Goal: Task Accomplishment & Management: Manage account settings

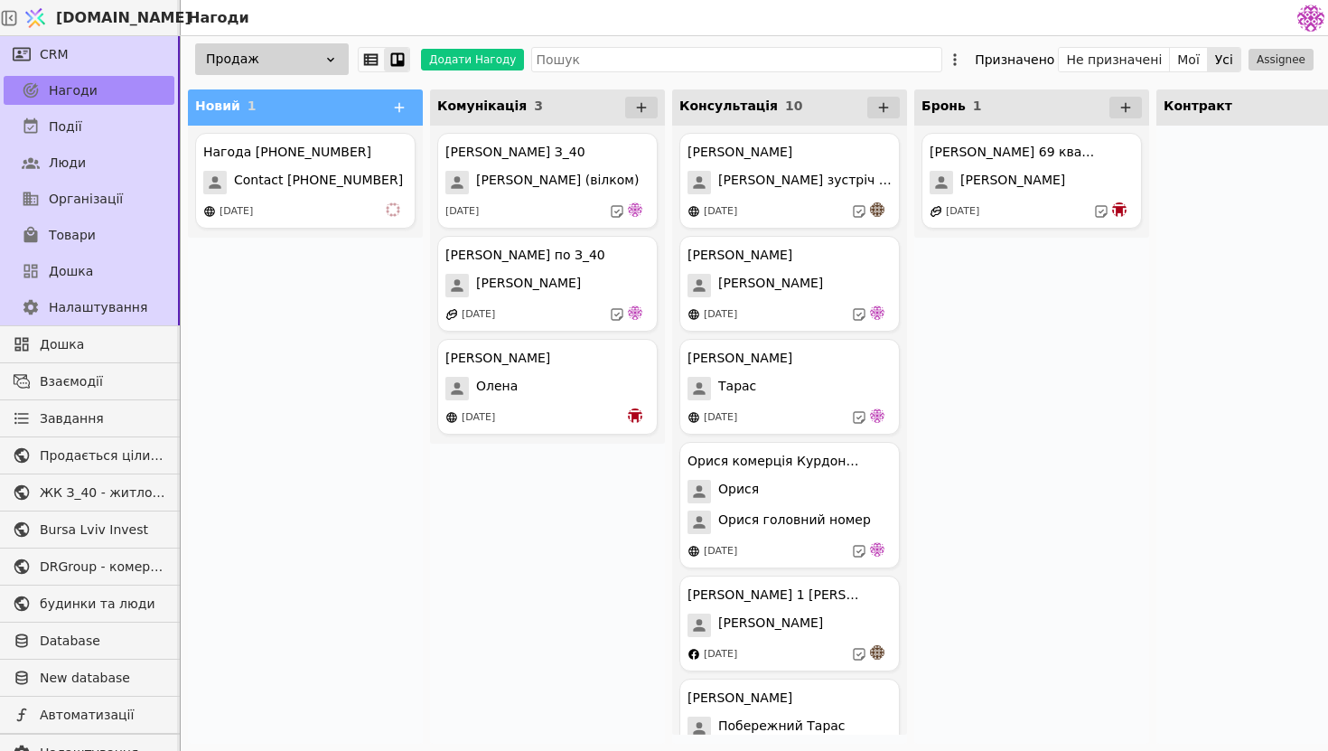
scroll to position [6845, 0]
click at [307, 193] on span "Contact [PHONE_NUMBER]" at bounding box center [318, 182] width 169 height 23
click at [334, 189] on span "Contact [PHONE_NUMBER]" at bounding box center [318, 182] width 169 height 23
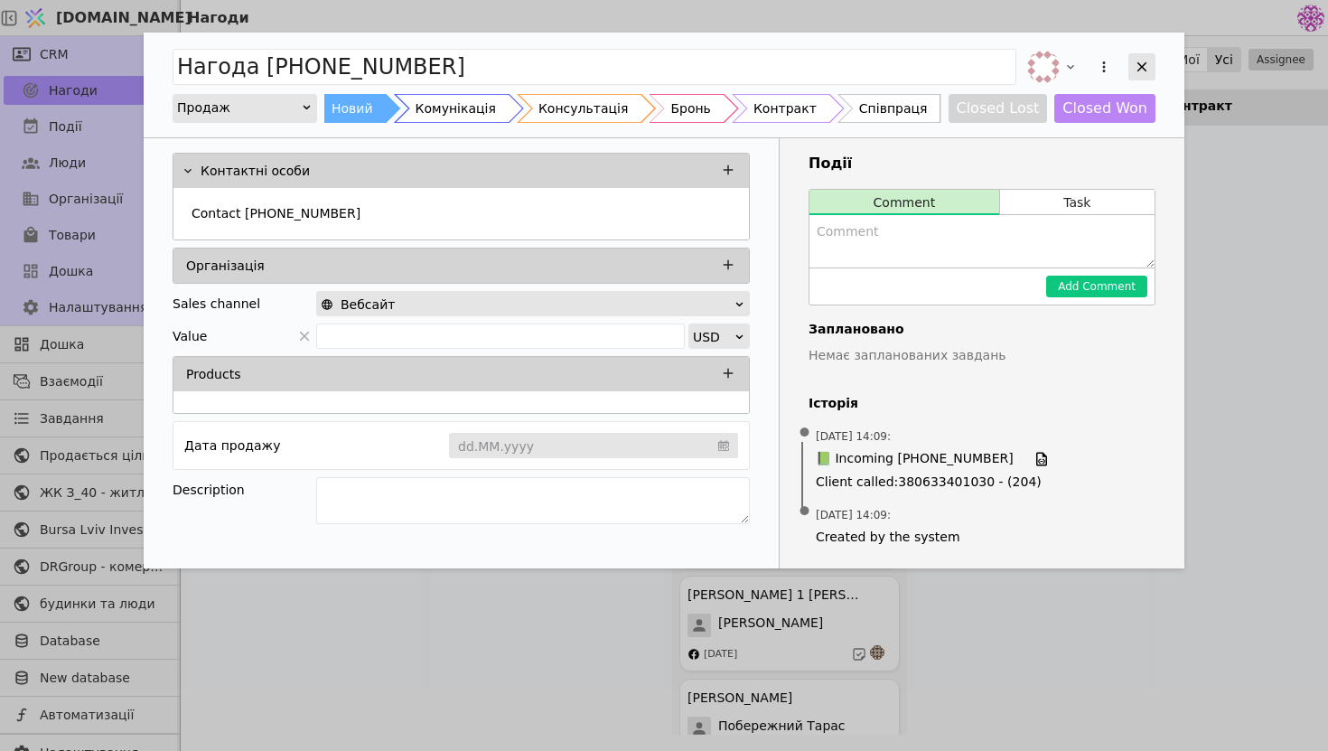
click at [1147, 75] on div "Add Opportunity" at bounding box center [1142, 66] width 27 height 27
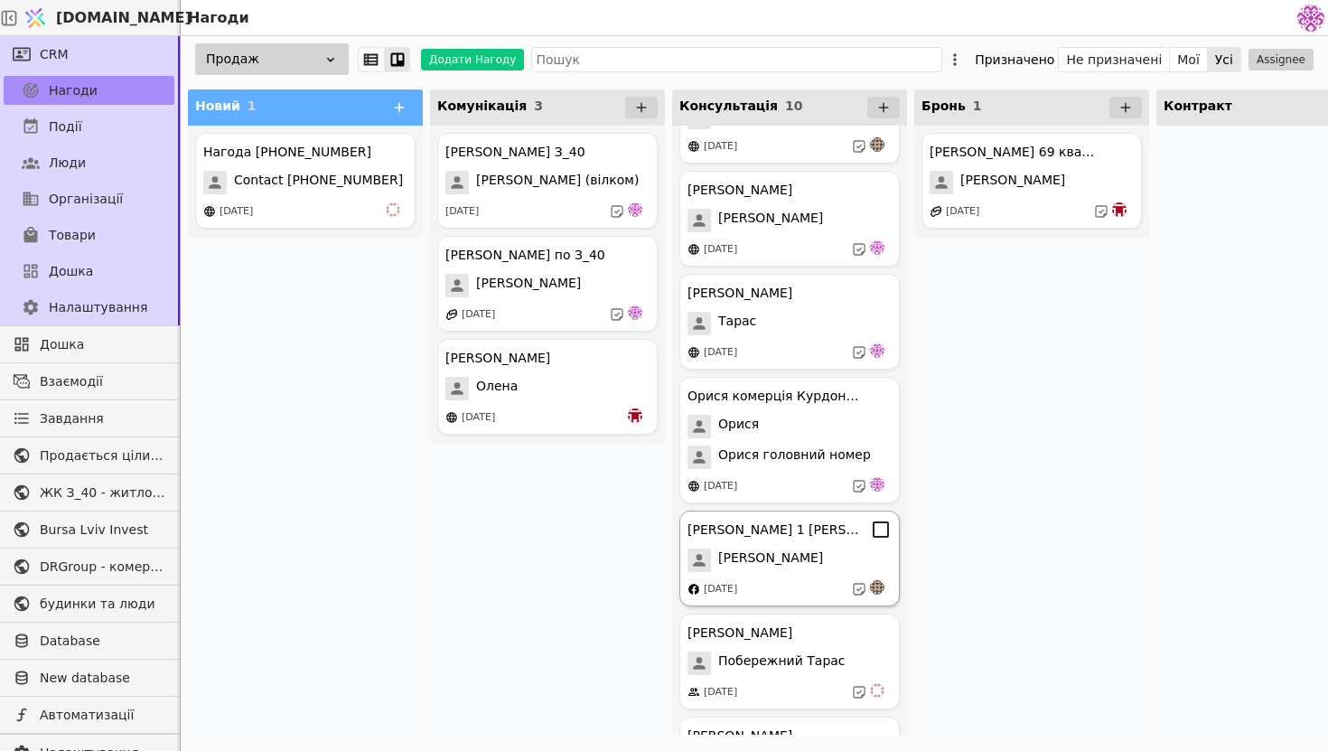
scroll to position [459, 0]
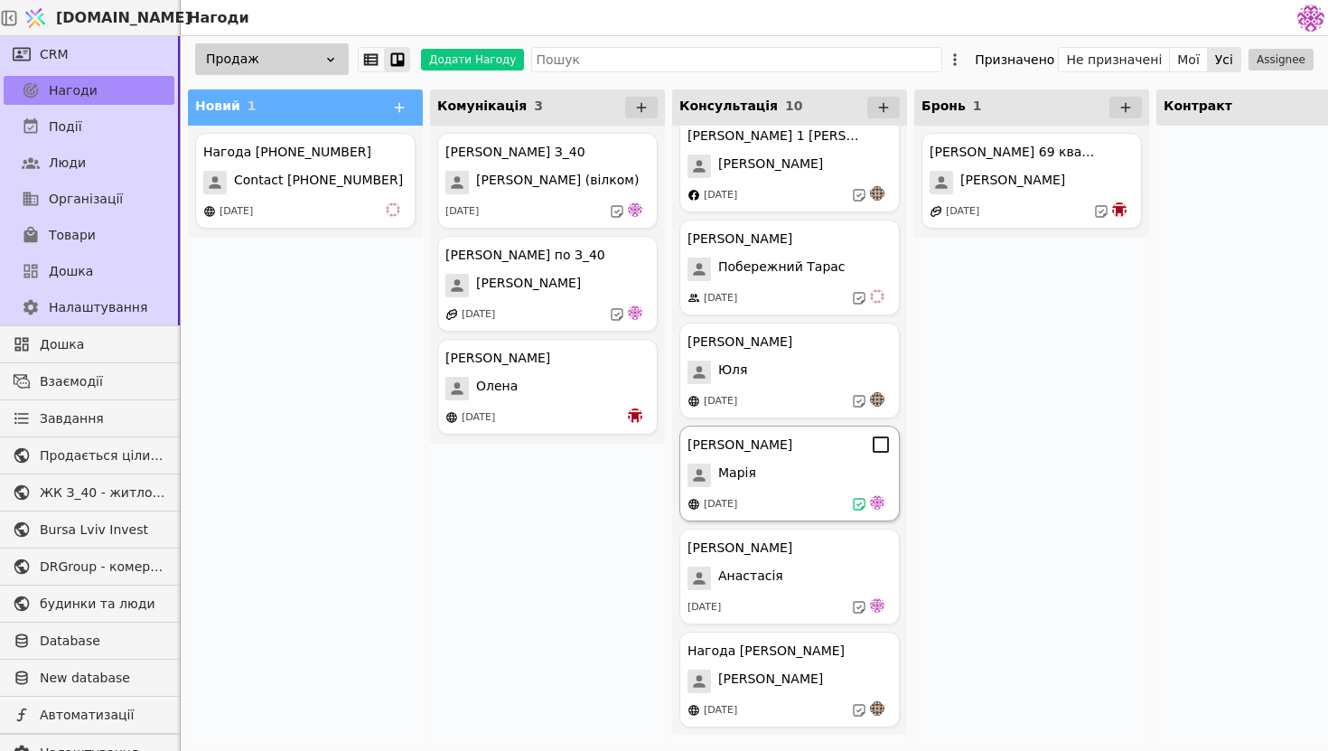
click at [815, 488] on div "[PERSON_NAME] Курдонери [PERSON_NAME] [DATE]" at bounding box center [790, 474] width 221 height 96
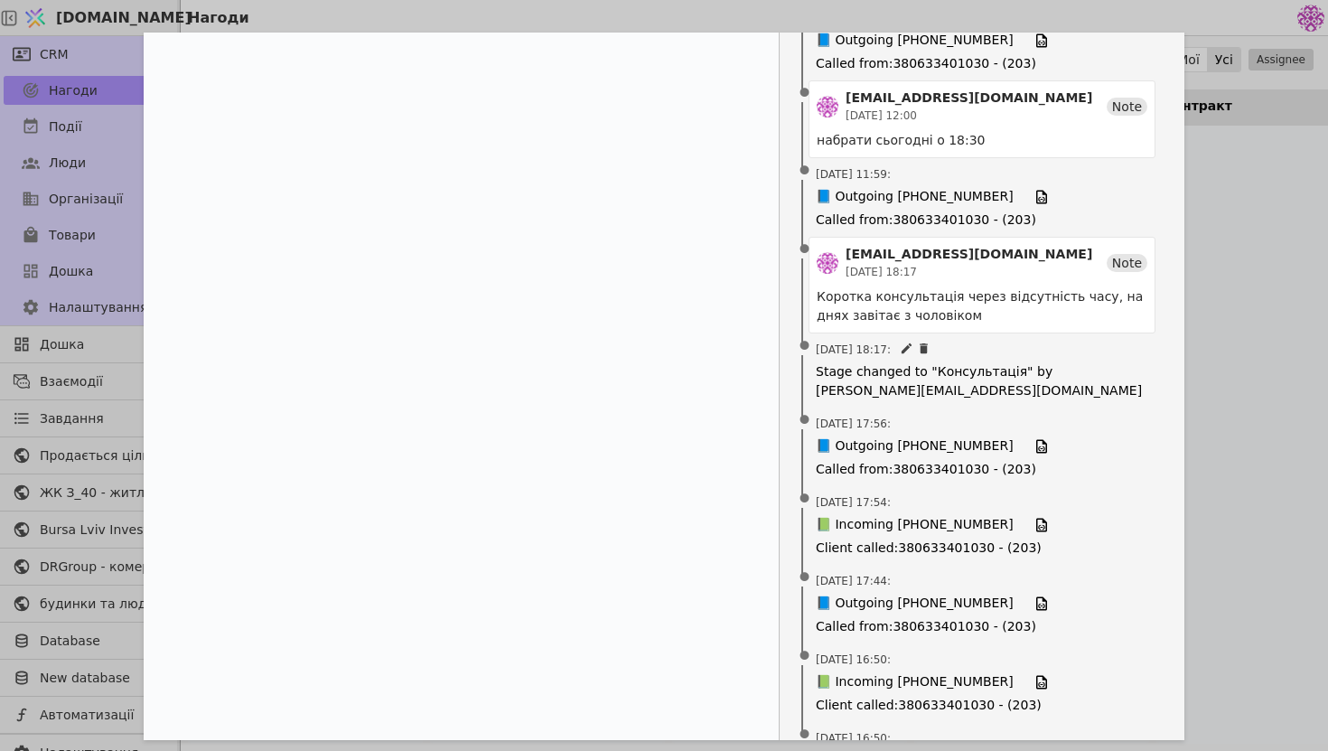
scroll to position [710, 0]
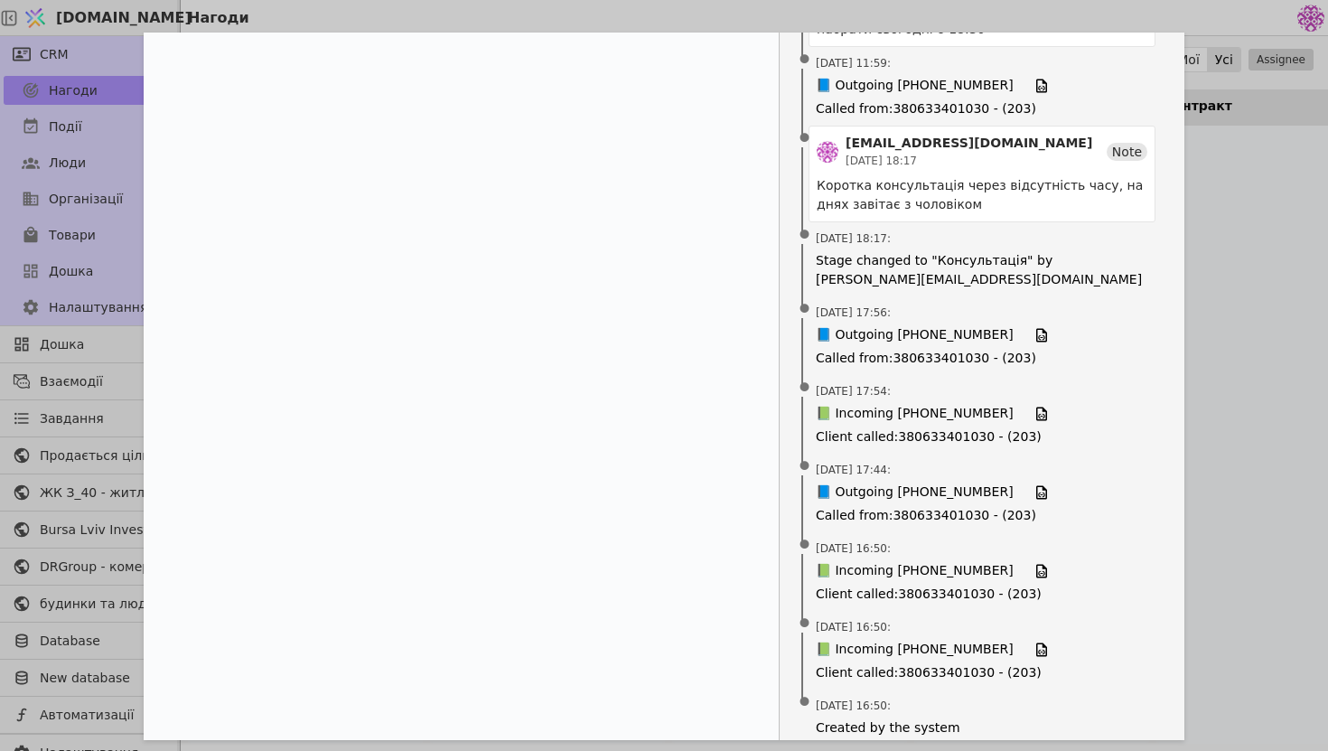
click at [1206, 429] on div "[PERSON_NAME] Новий Комунікація Консультація Бронь Контракт Співпраця Closed Lo…" at bounding box center [664, 375] width 1328 height 751
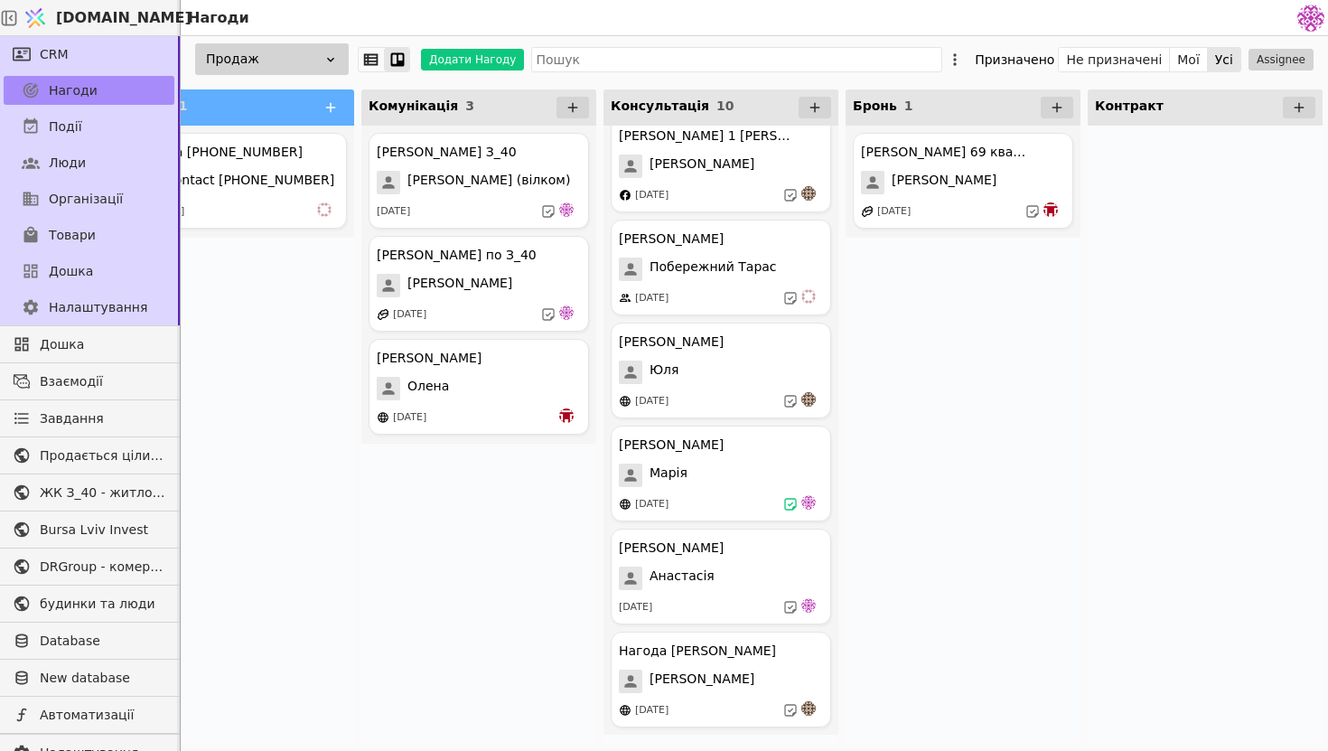
scroll to position [0, 24]
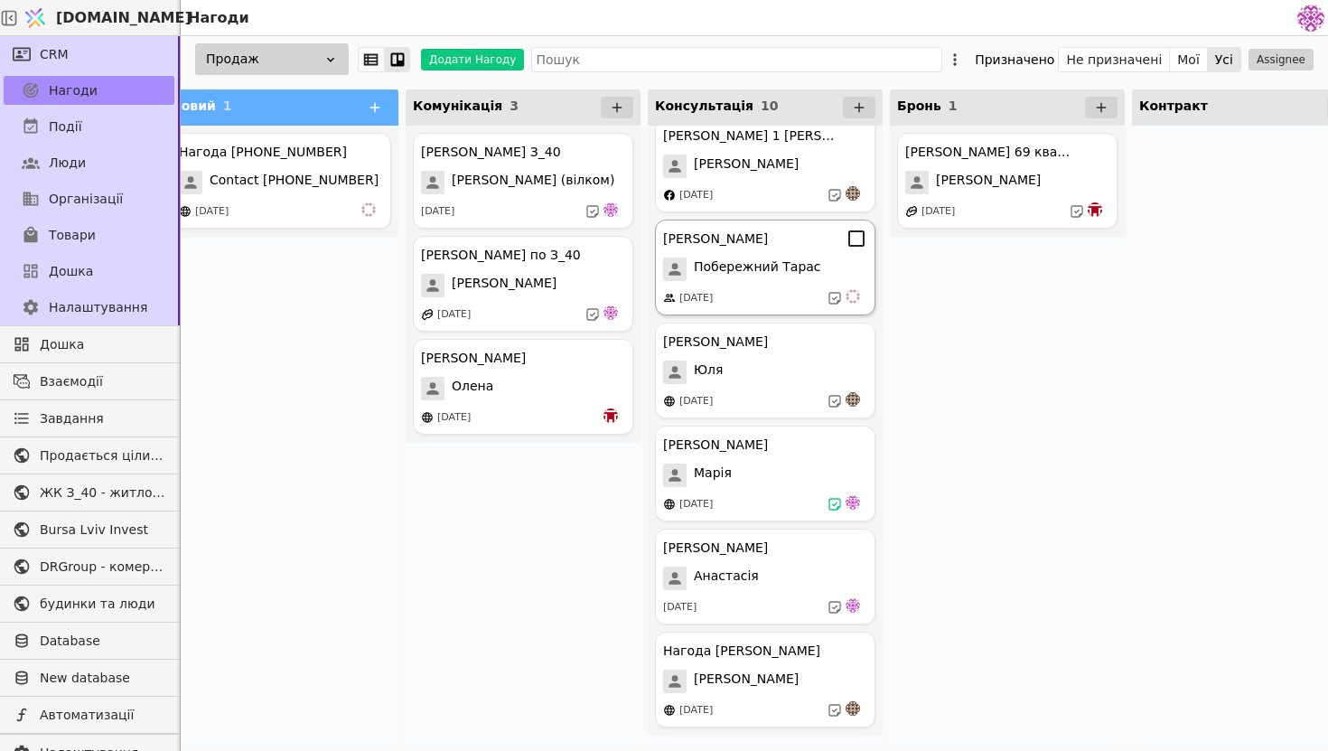
click at [784, 296] on div "[DATE]" at bounding box center [765, 298] width 204 height 18
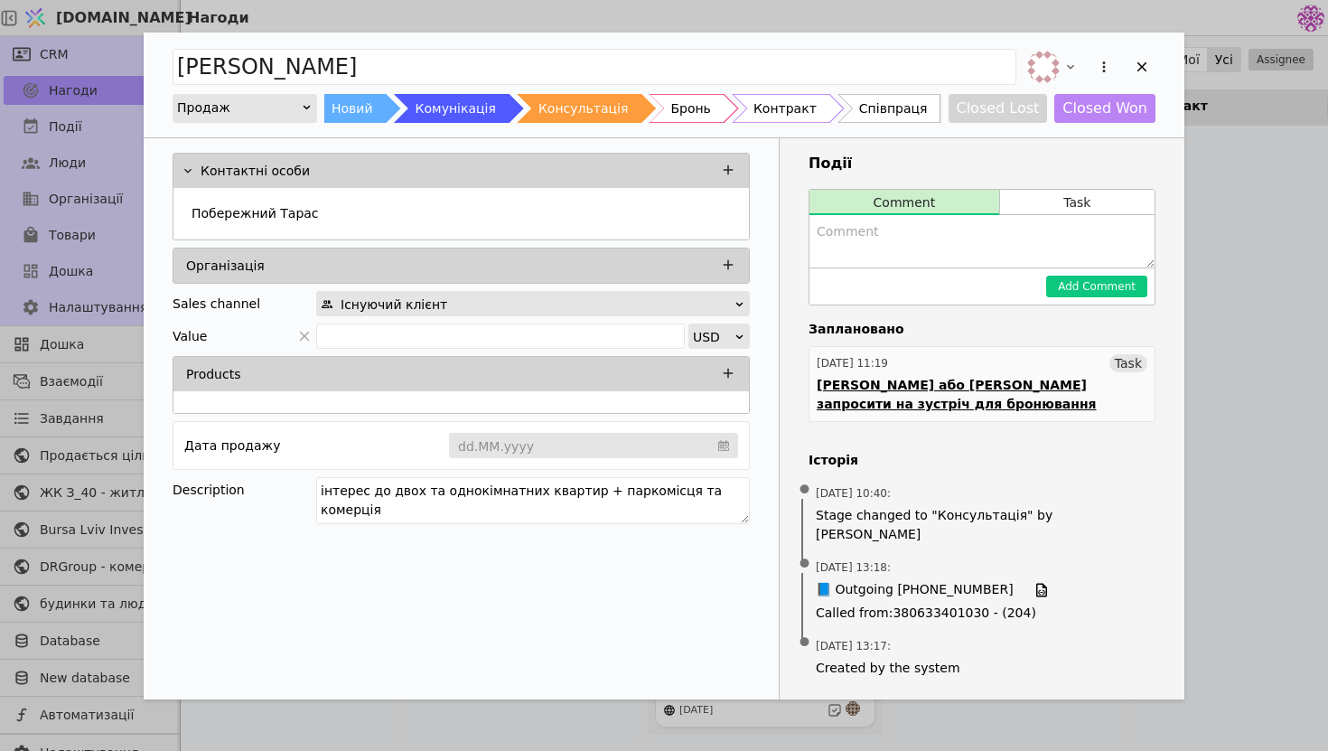
click at [881, 412] on div "[PERSON_NAME] або [PERSON_NAME] запросити на зустріч для бронювання" at bounding box center [982, 395] width 331 height 38
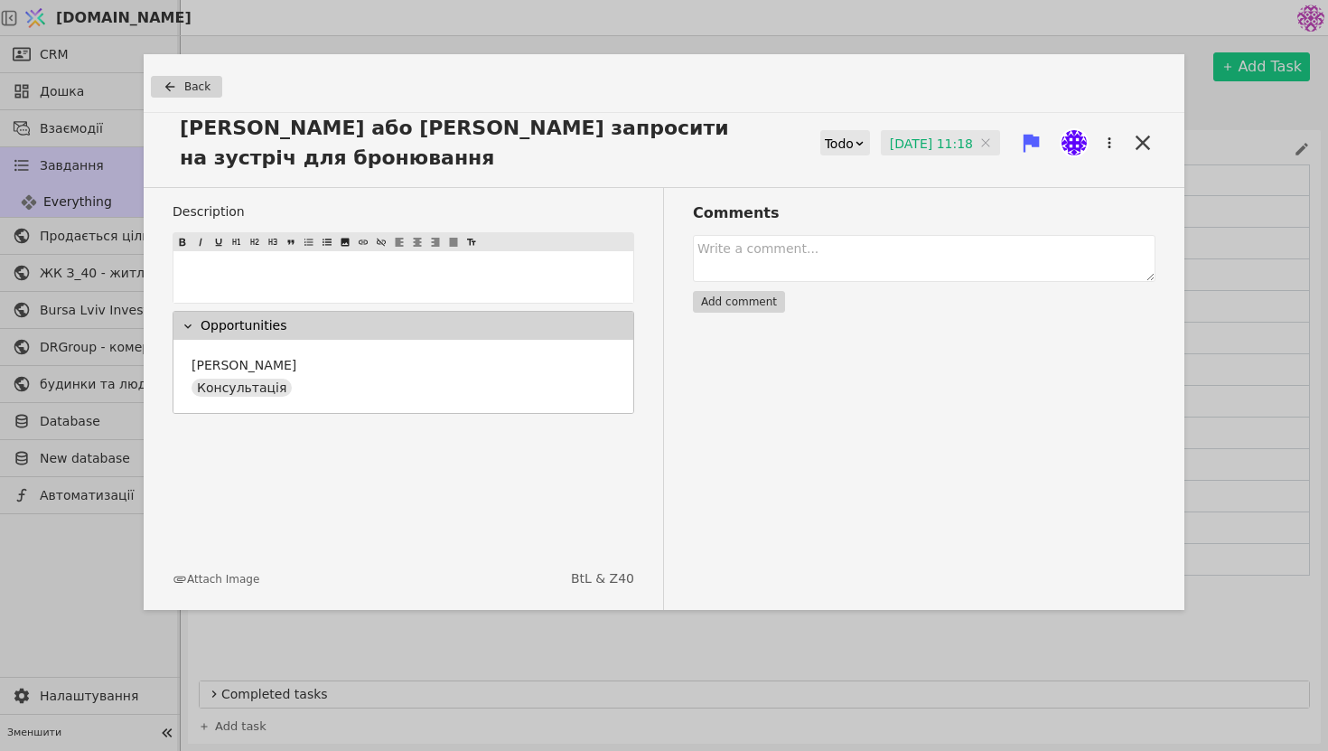
click at [1209, 98] on div "Back Ярославу або [PERSON_NAME] запросити на зустріч для бронювання Todo [DATE]…" at bounding box center [664, 375] width 1328 height 751
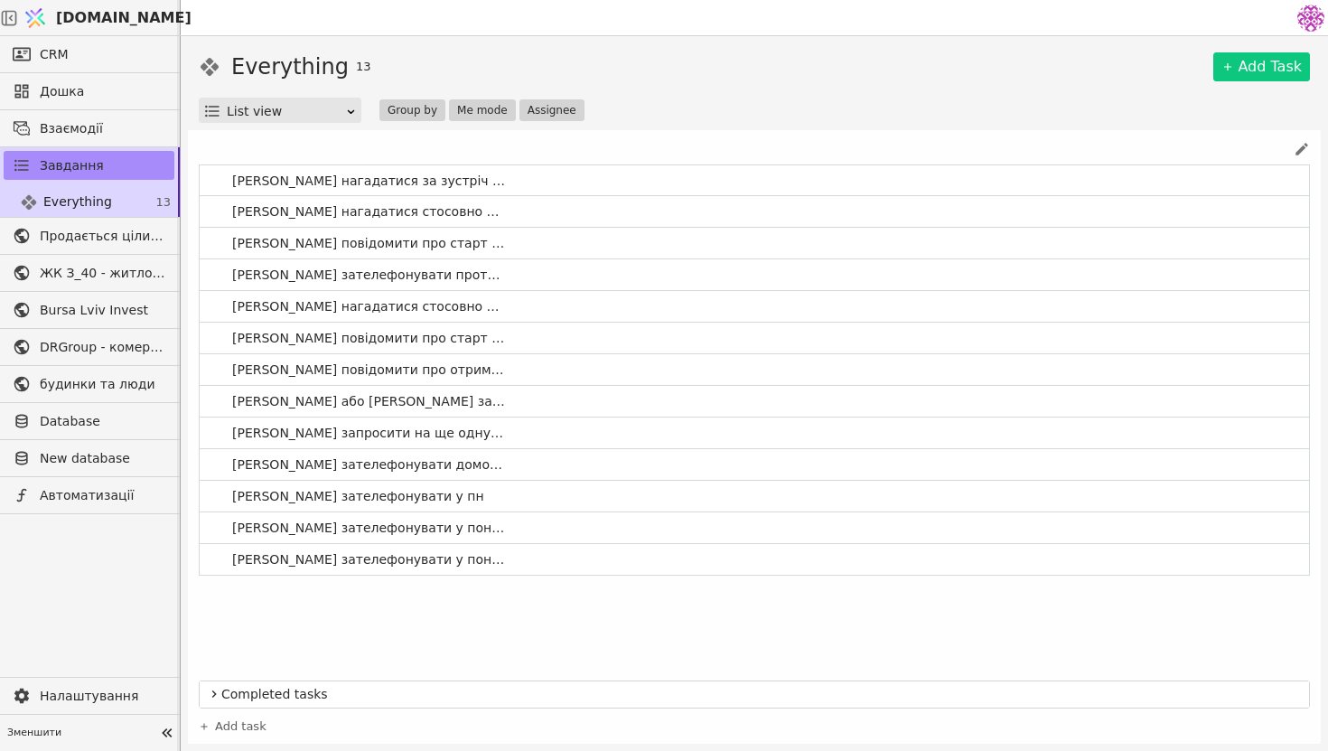
click at [1134, 151] on div at bounding box center [755, 149] width 1112 height 16
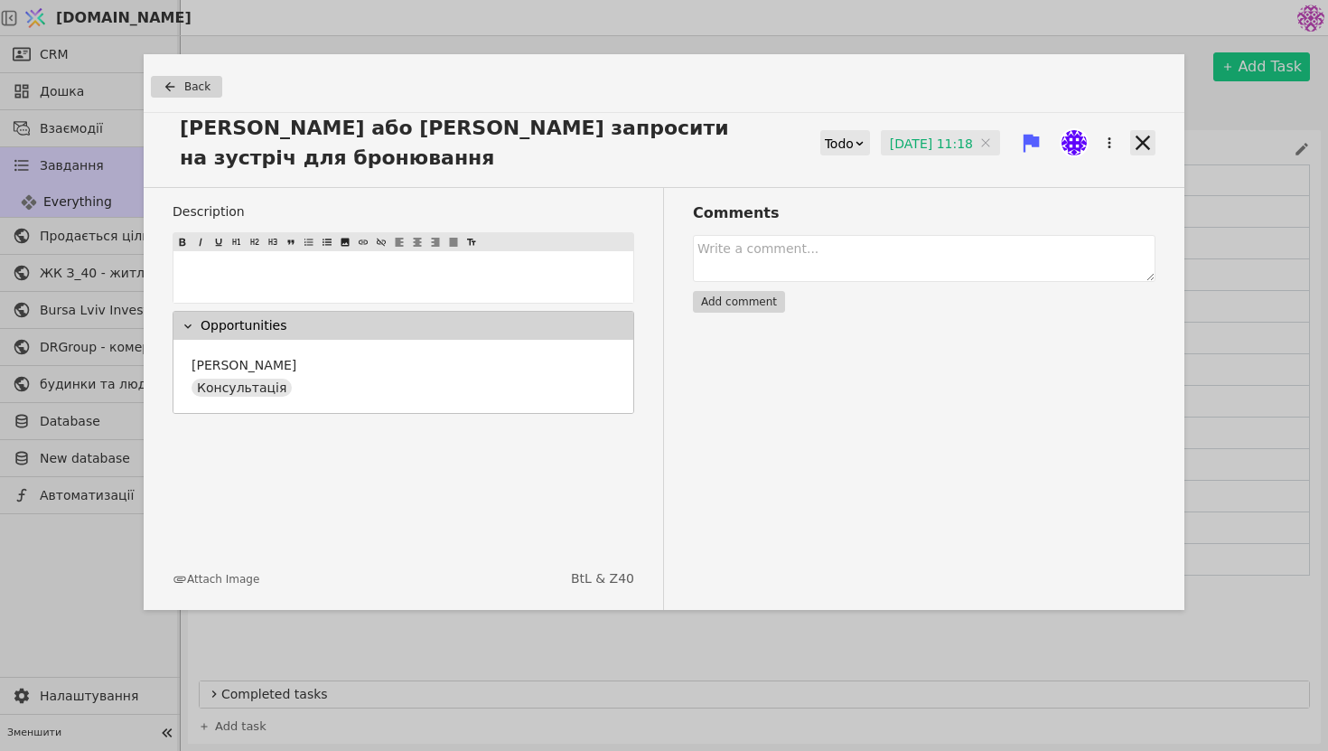
click at [1144, 134] on icon at bounding box center [1143, 142] width 25 height 25
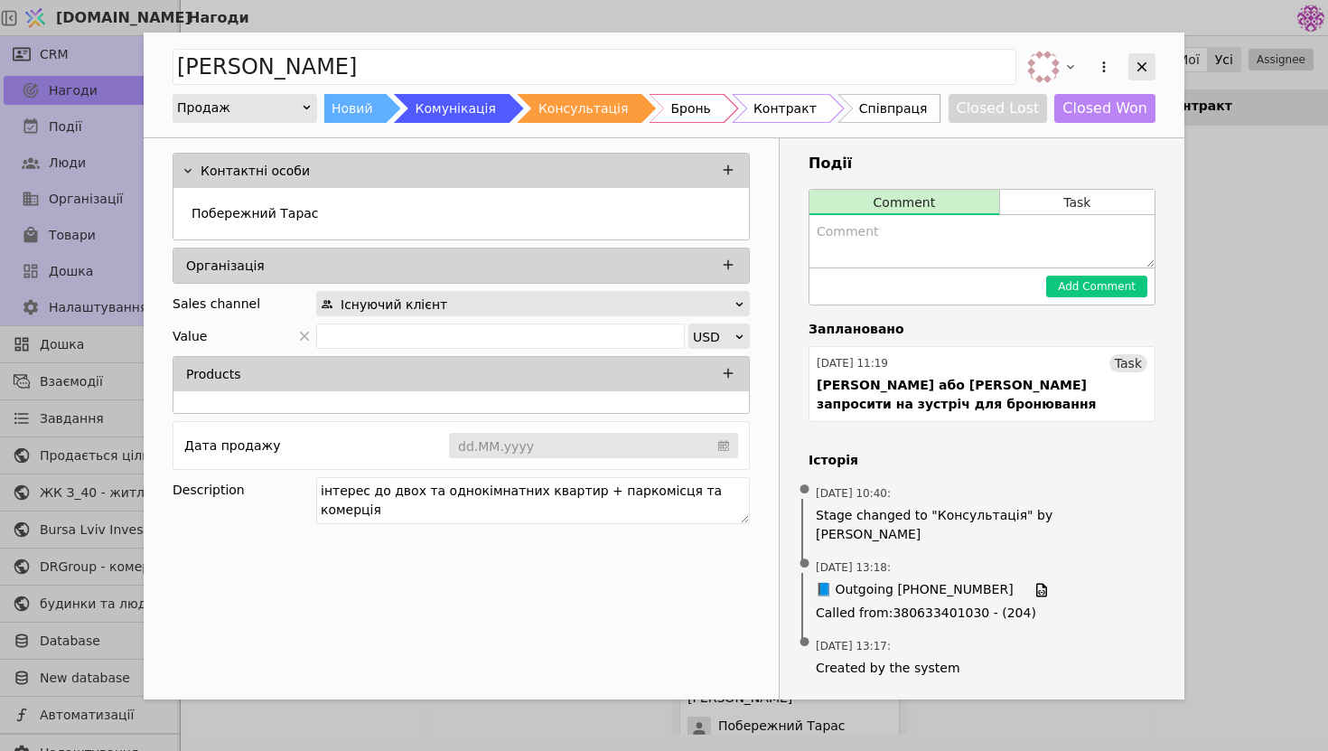
click at [1155, 64] on div "[PERSON_NAME] курдонери Продаж Новий Комунікація Консультація Бронь Контракт Сп…" at bounding box center [664, 85] width 1041 height 105
click at [1150, 65] on div "Add Opportunity" at bounding box center [1142, 66] width 27 height 27
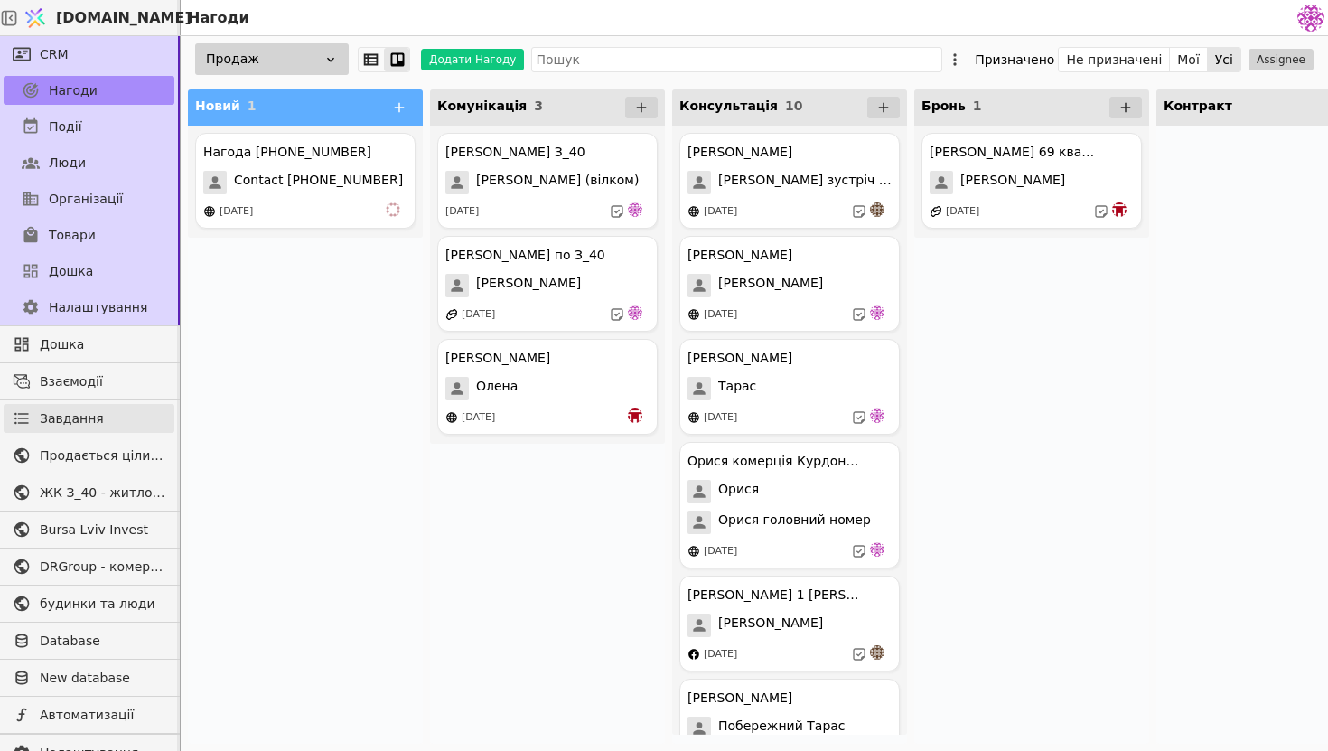
click at [121, 415] on link "Завдання" at bounding box center [89, 418] width 171 height 29
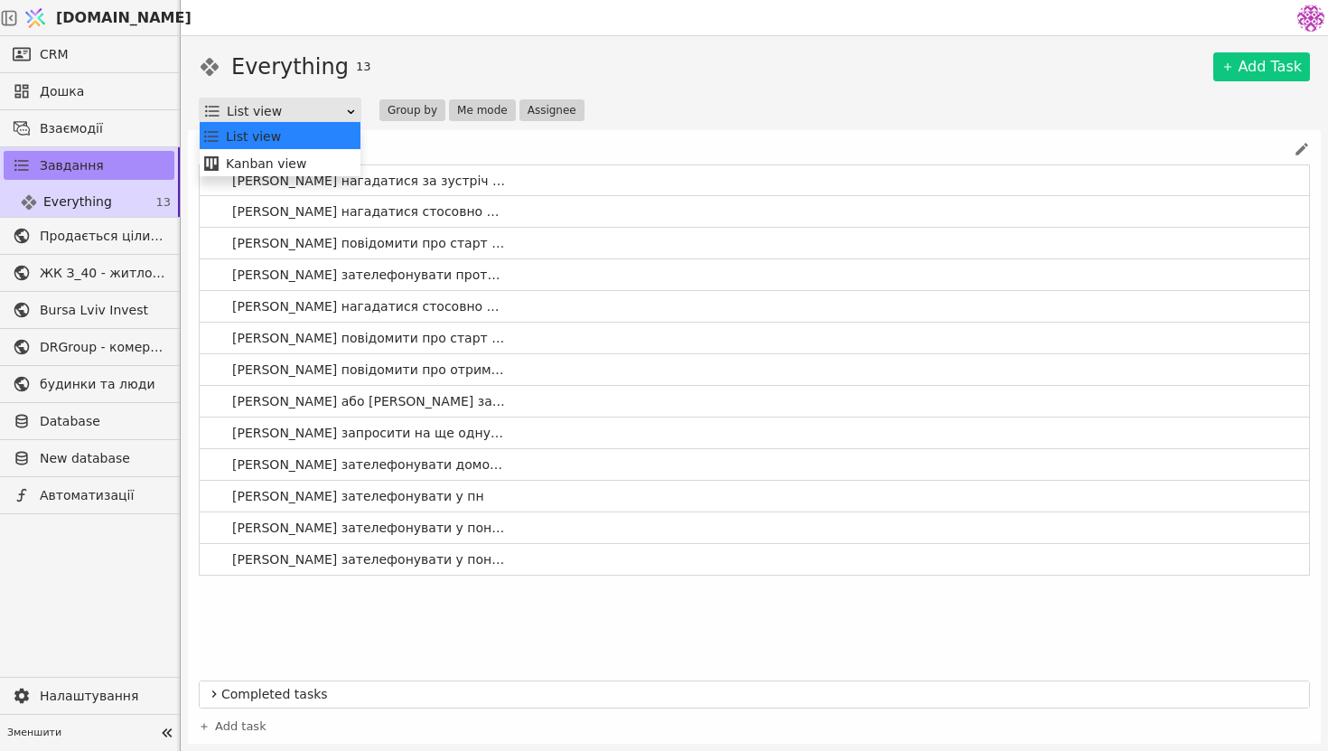
click at [298, 122] on body "[DOMAIN_NAME] CRM Дошка Взаємодії Завдання Everything 13 Продається цілий будин…" at bounding box center [664, 375] width 1328 height 751
click at [740, 75] on div "Everything 13 Add Task" at bounding box center [755, 67] width 1112 height 33
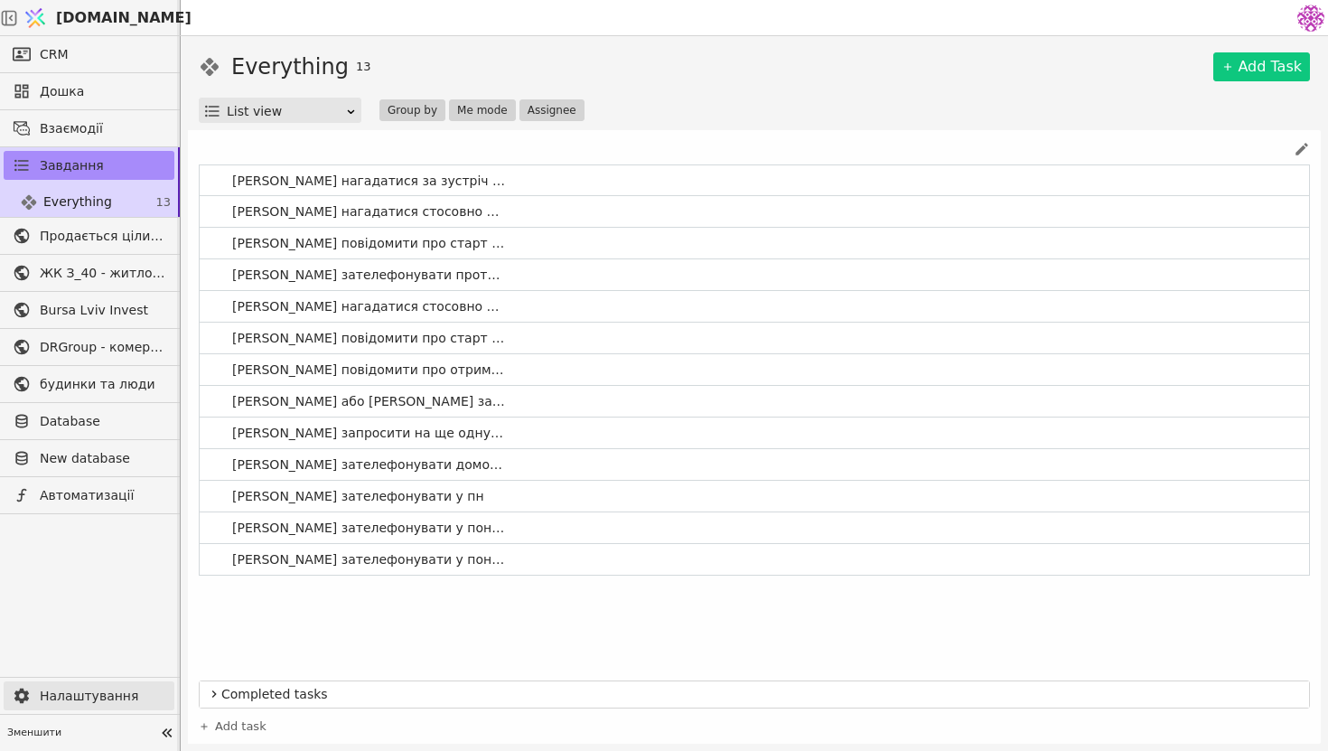
click at [114, 694] on span "Налаштування" at bounding box center [103, 696] width 126 height 19
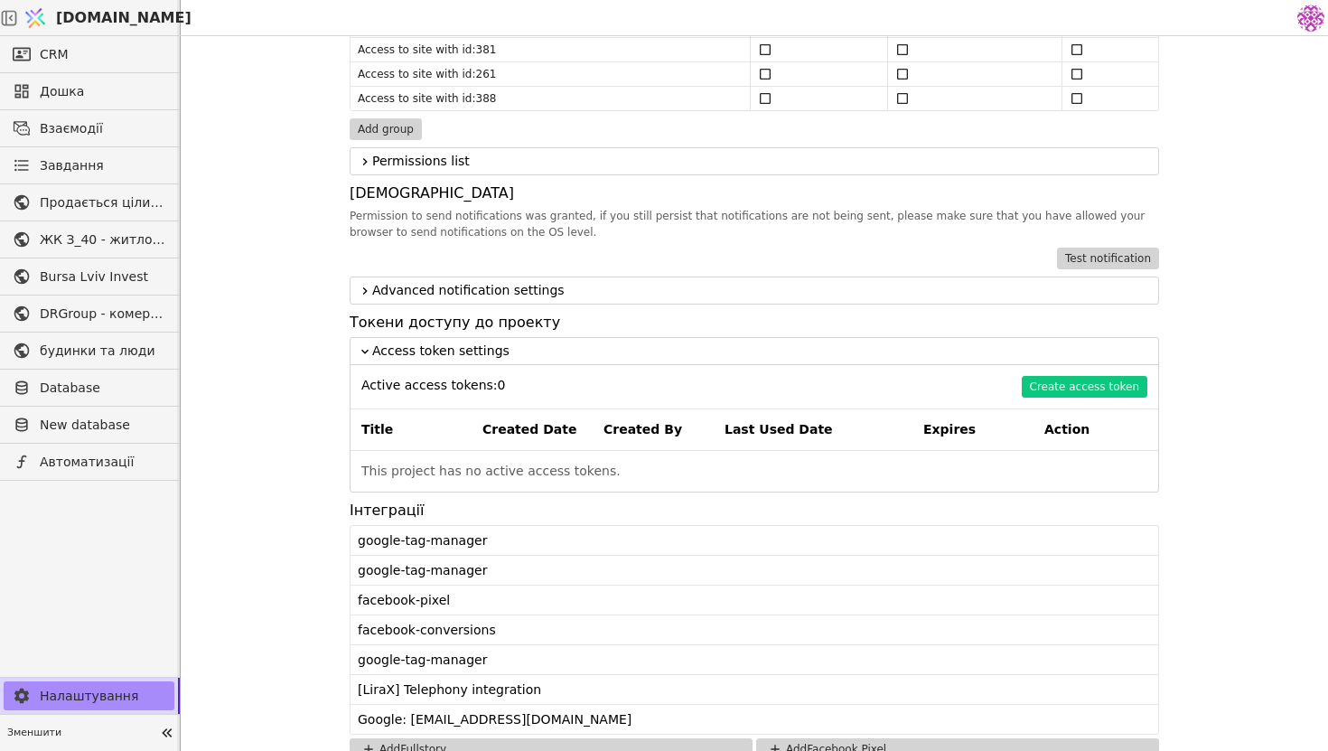
scroll to position [1482, 0]
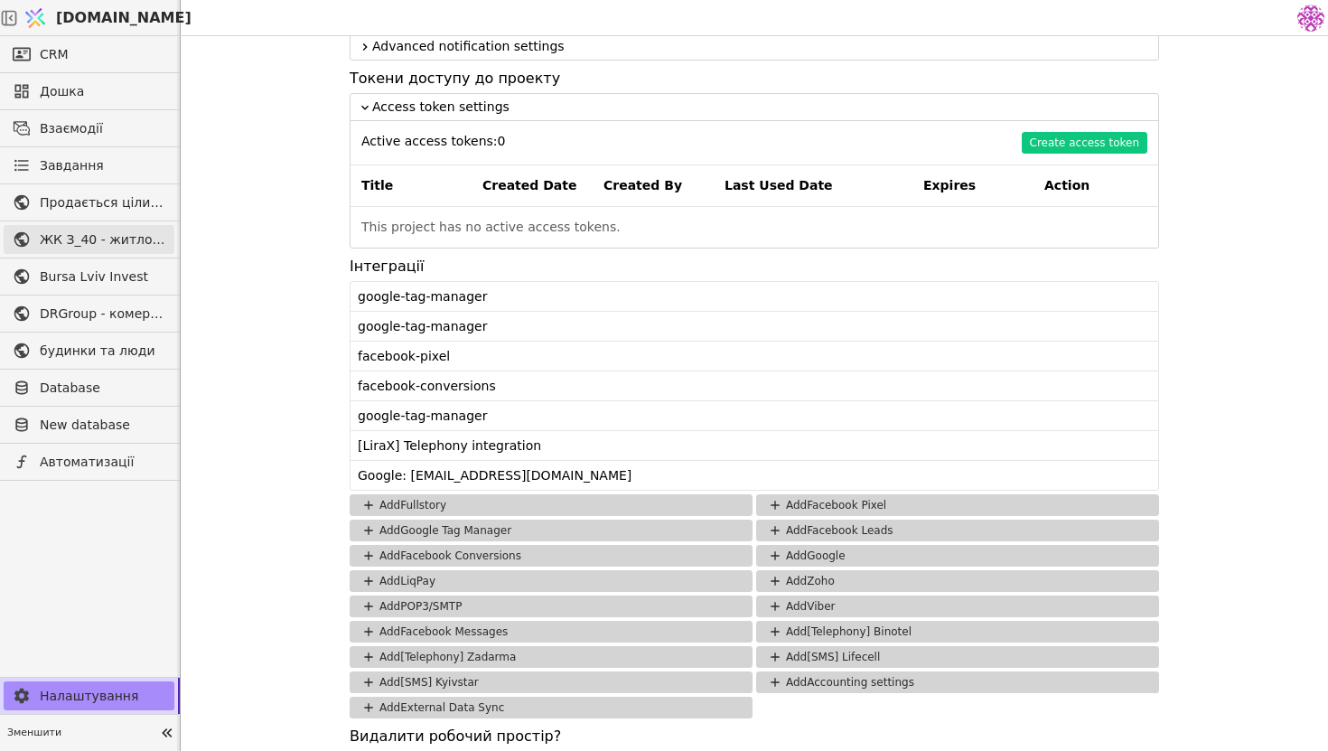
click at [111, 234] on span "ЖК З_40 - житлова та комерційна нерухомість класу Преміум" at bounding box center [103, 239] width 126 height 19
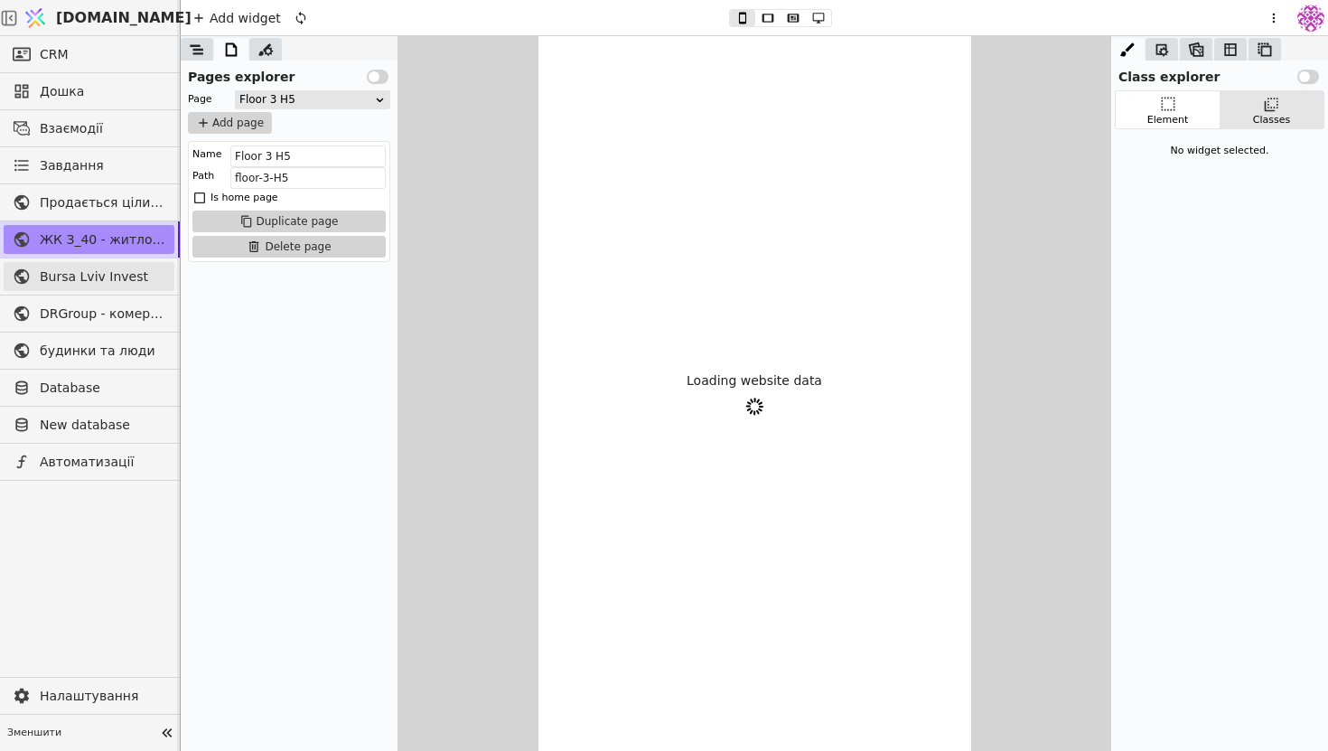
click at [118, 276] on span "Bursa Lviv Invest" at bounding box center [103, 276] width 126 height 19
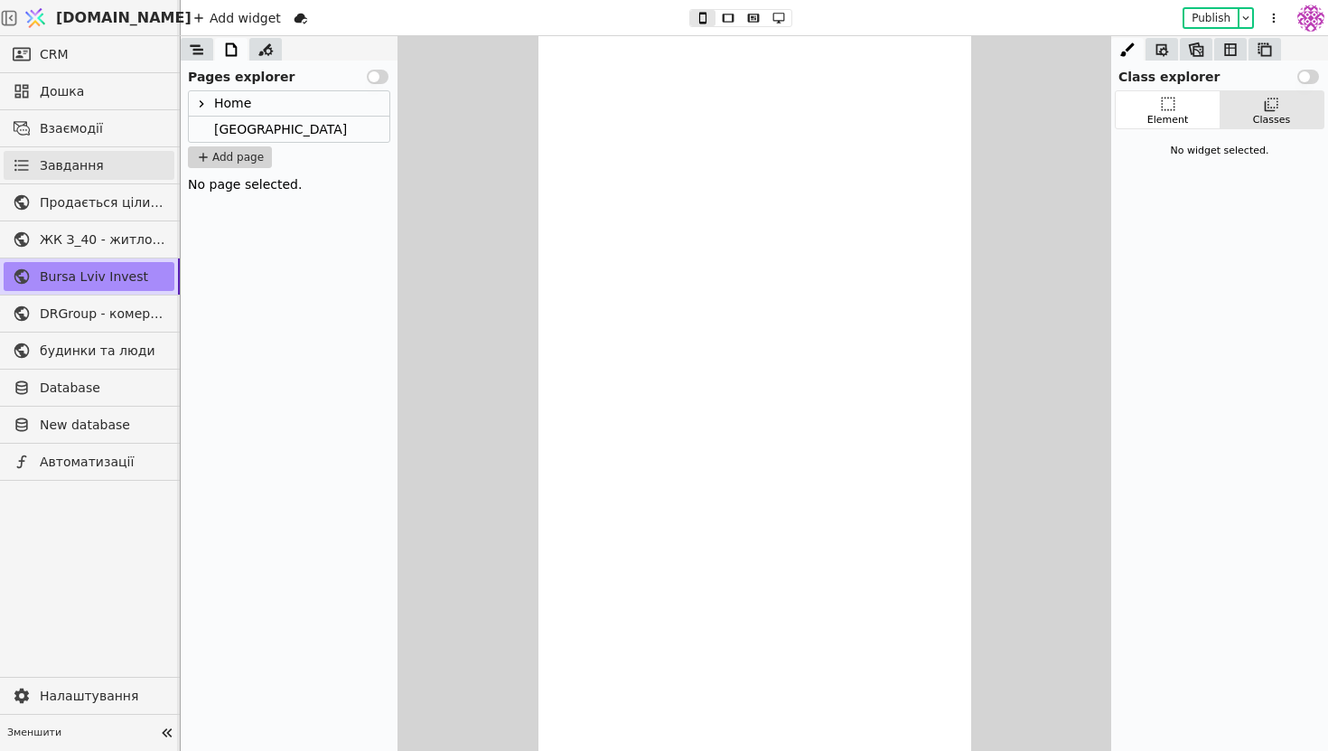
click at [87, 171] on span "Завдання" at bounding box center [72, 165] width 64 height 19
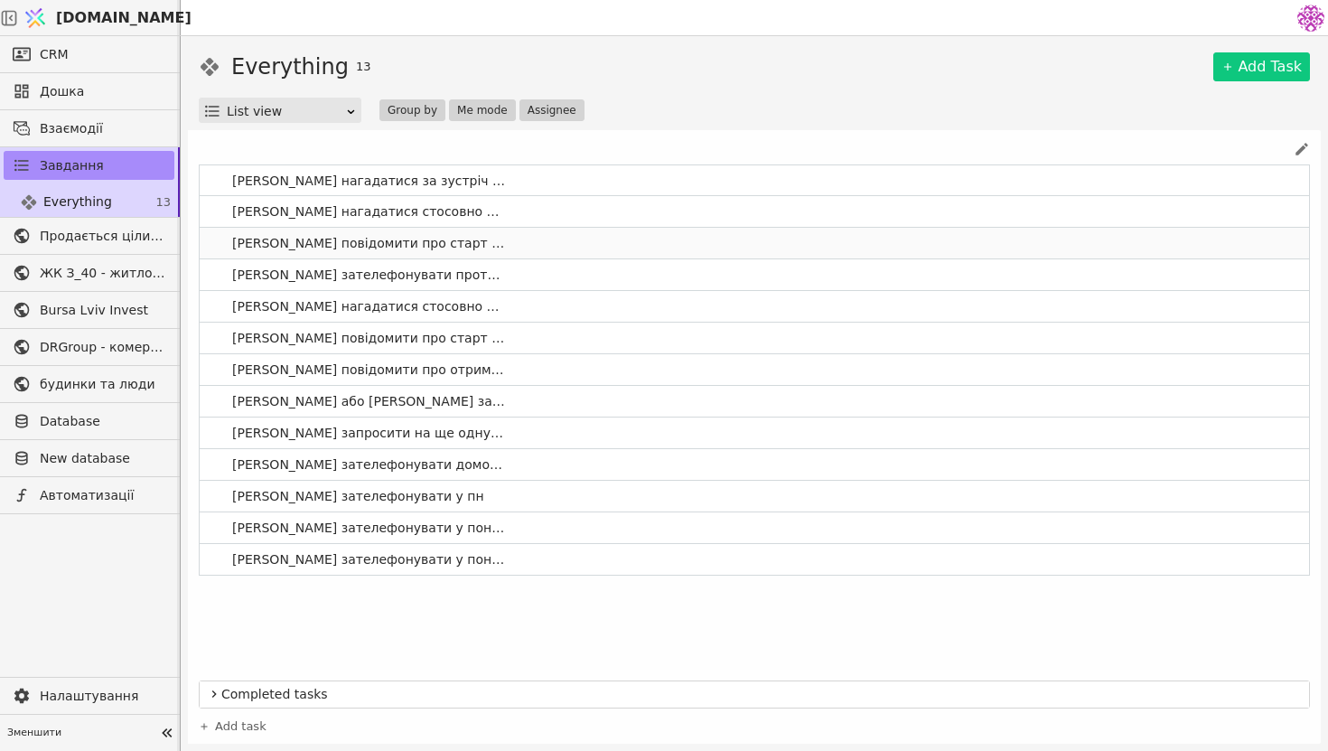
click at [345, 248] on span "[PERSON_NAME] повідомити про старт продажу апартаментів" at bounding box center [369, 243] width 289 height 26
click at [652, 148] on div at bounding box center [755, 149] width 1112 height 16
click at [539, 258] on link "[PERSON_NAME] повідомити про старт продажу апартаментів" at bounding box center [755, 243] width 1110 height 31
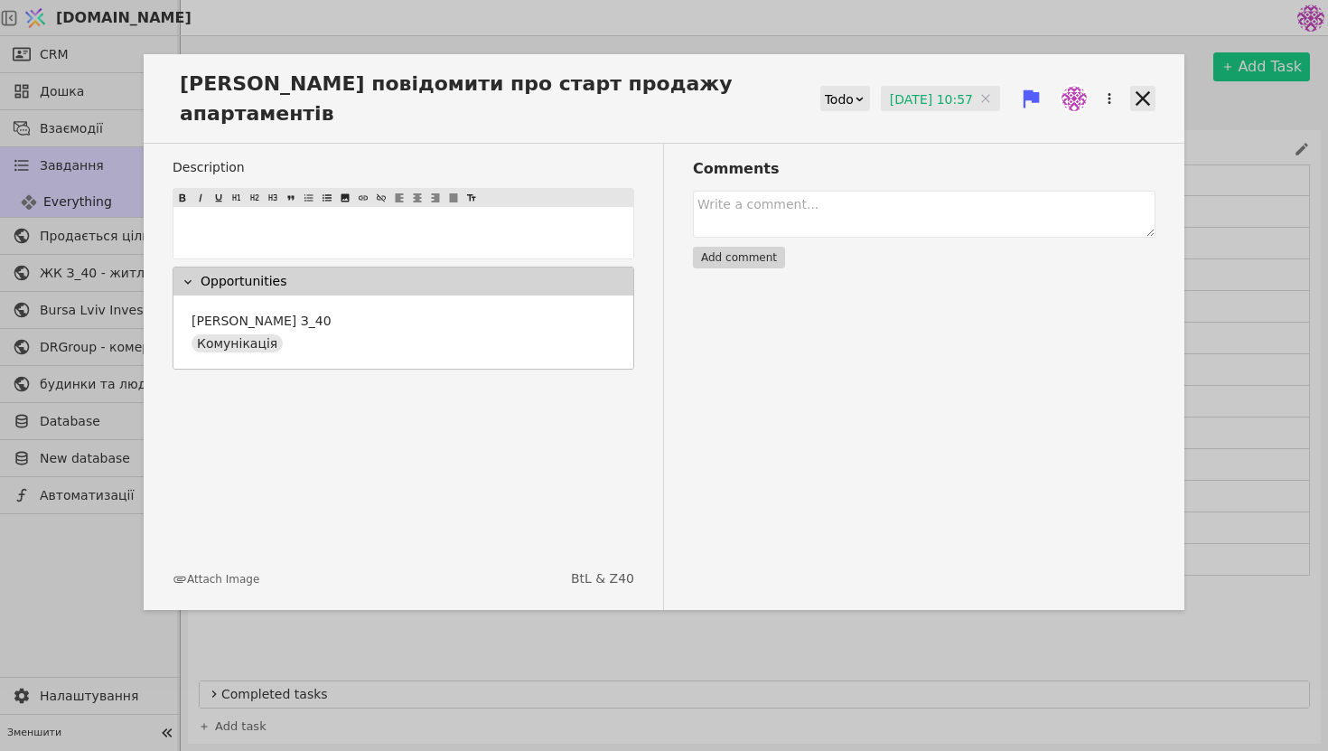
click at [1140, 91] on icon at bounding box center [1143, 98] width 14 height 14
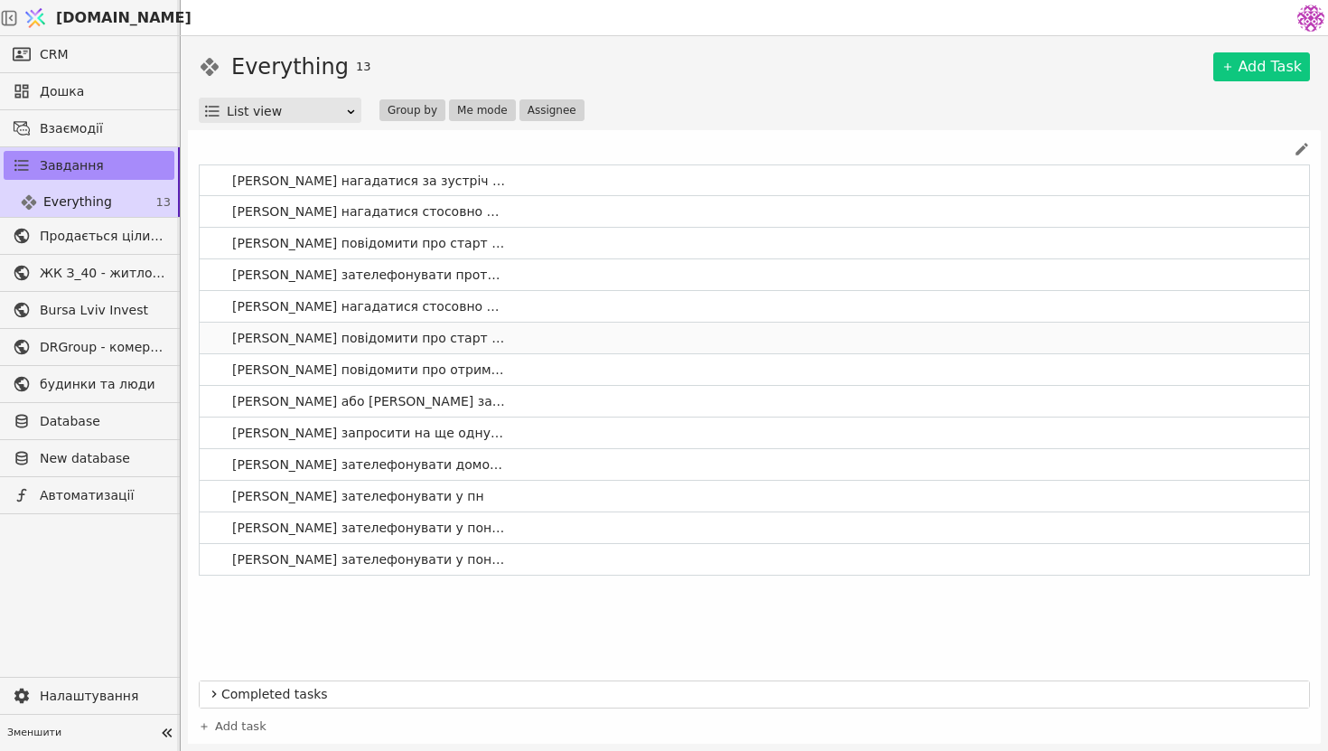
click at [687, 336] on link "[PERSON_NAME] повідомити про старт продаж в З_40" at bounding box center [755, 338] width 1110 height 31
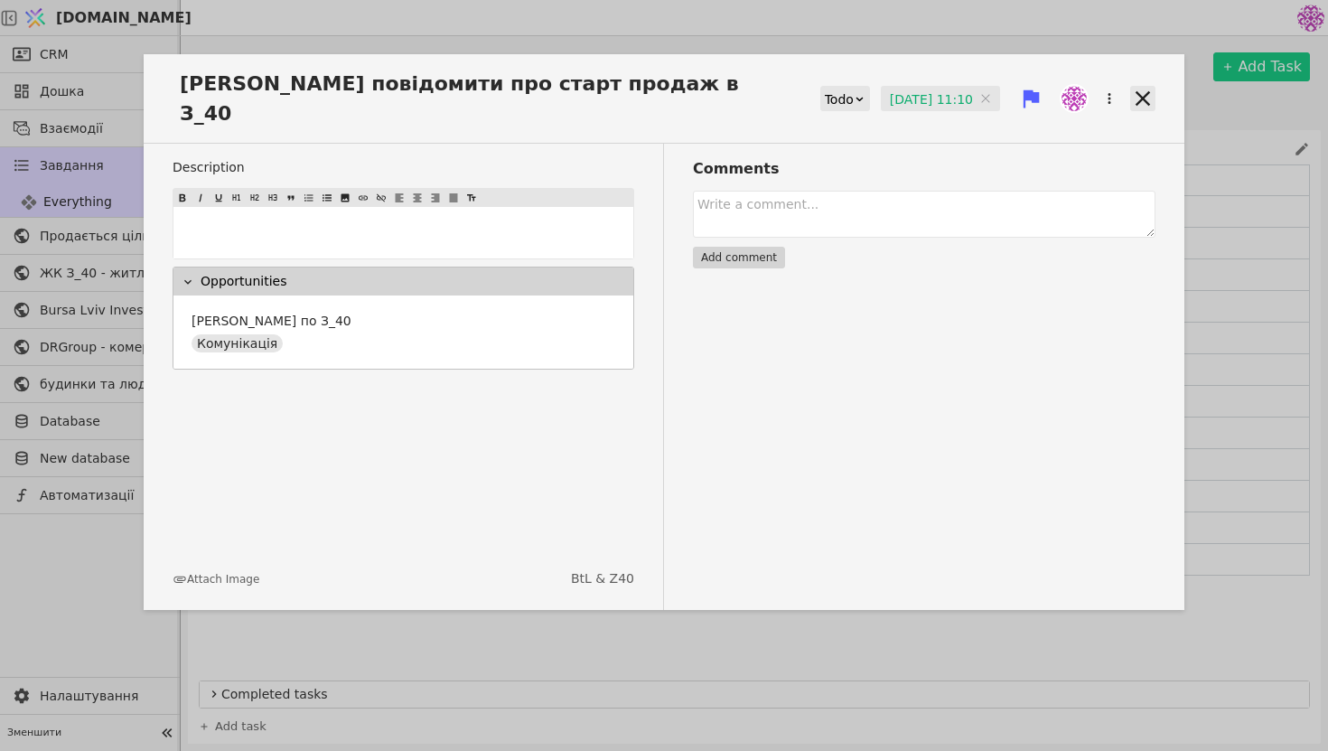
click at [1149, 86] on icon at bounding box center [1143, 98] width 25 height 25
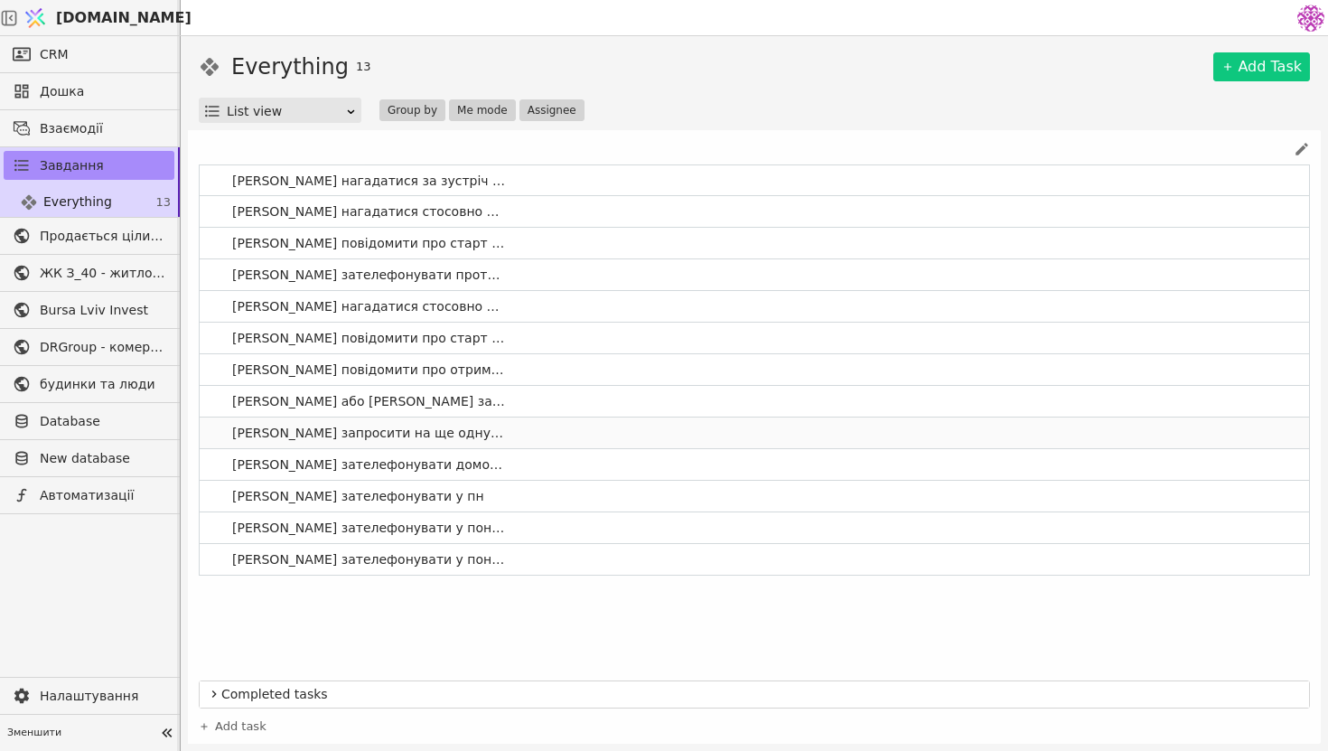
click at [591, 442] on link "[PERSON_NAME] запросити на ще одну зустріч" at bounding box center [755, 433] width 1110 height 31
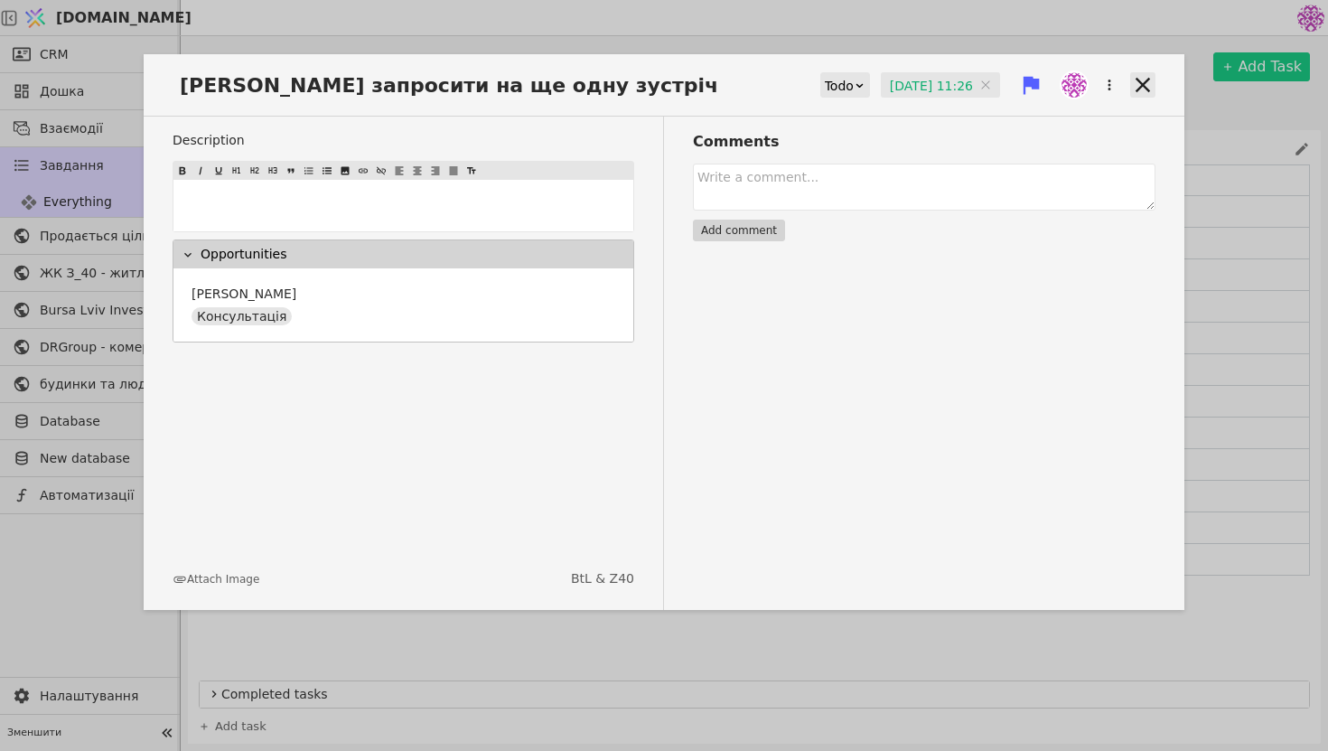
click at [1140, 84] on icon at bounding box center [1143, 84] width 25 height 25
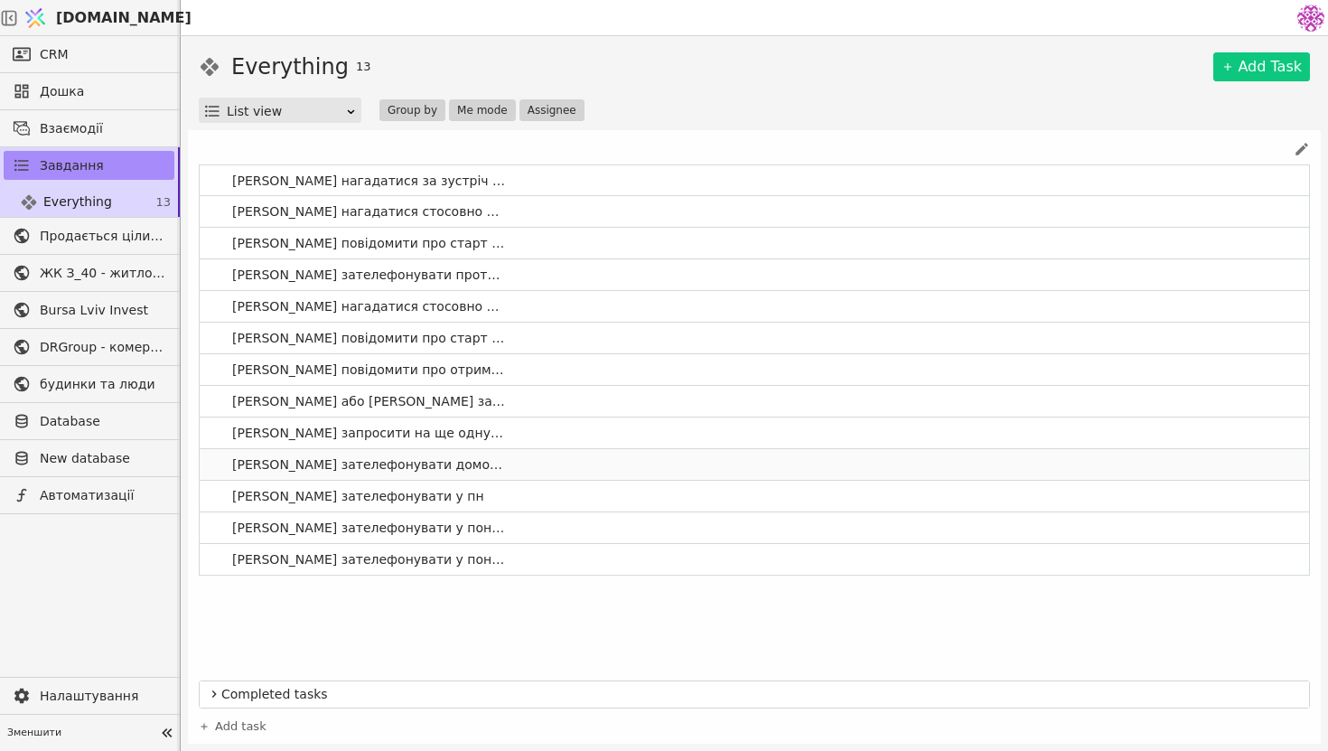
click at [530, 450] on link "[PERSON_NAME] зателефонувати домовитись про ще одну консультацію" at bounding box center [755, 464] width 1110 height 31
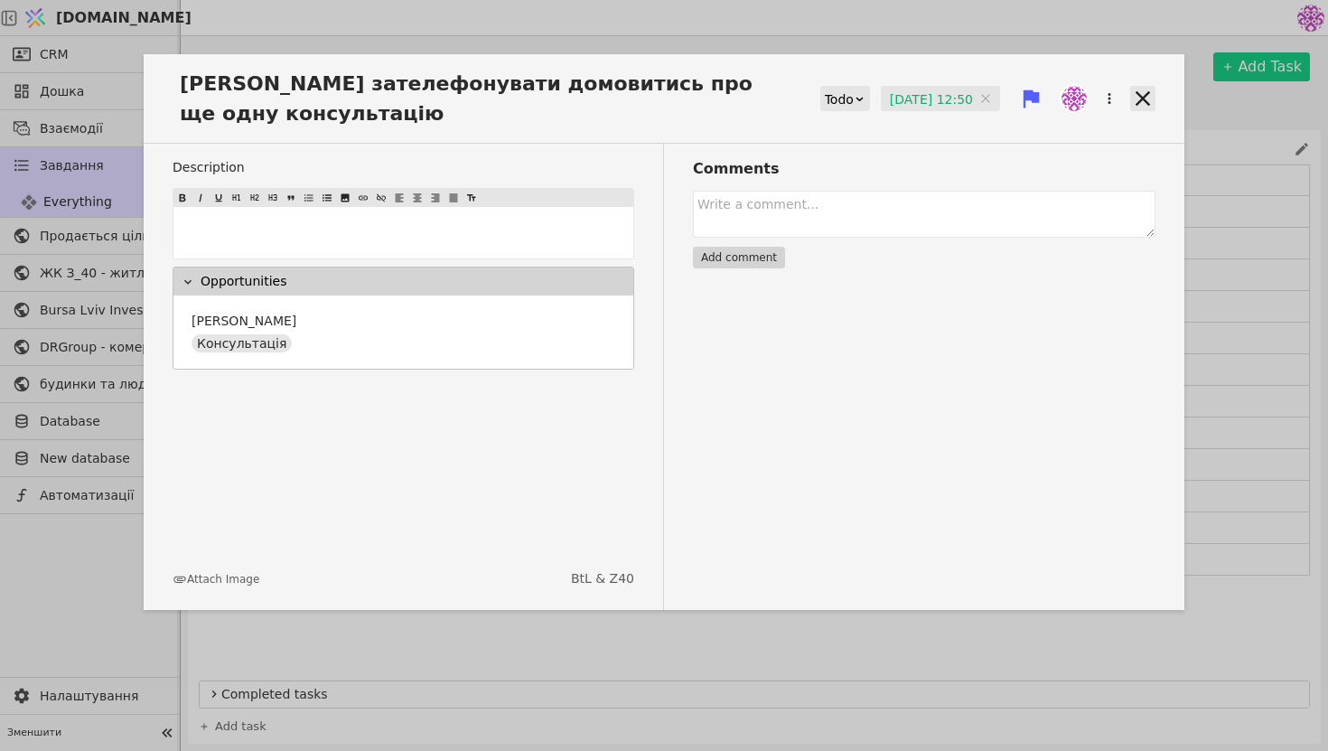
click at [1138, 106] on icon at bounding box center [1143, 98] width 25 height 25
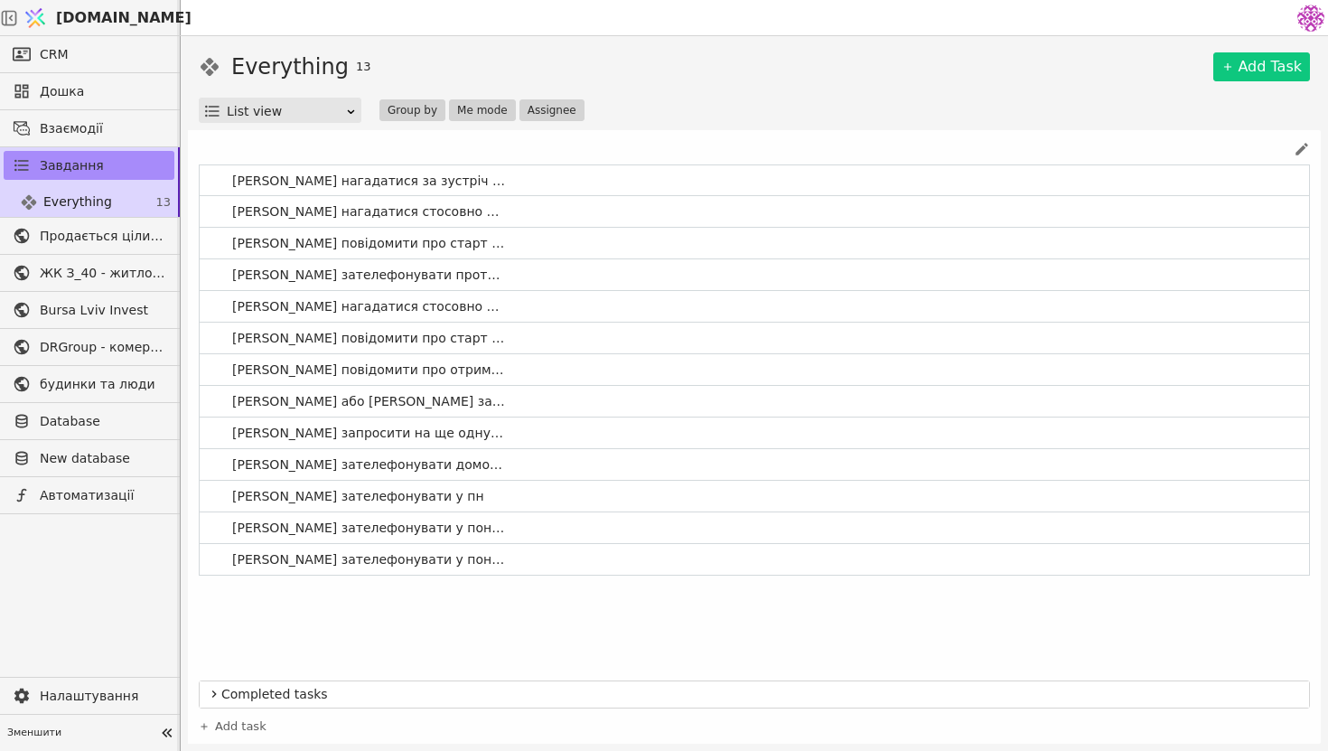
click at [446, 511] on div "[PERSON_NAME] нагадатися за зустріч на 05.09 [PERSON_NAME] нагадатися стосовно …" at bounding box center [755, 369] width 1112 height 411
click at [454, 498] on link "[PERSON_NAME] зателефонувати у пн" at bounding box center [755, 496] width 1110 height 31
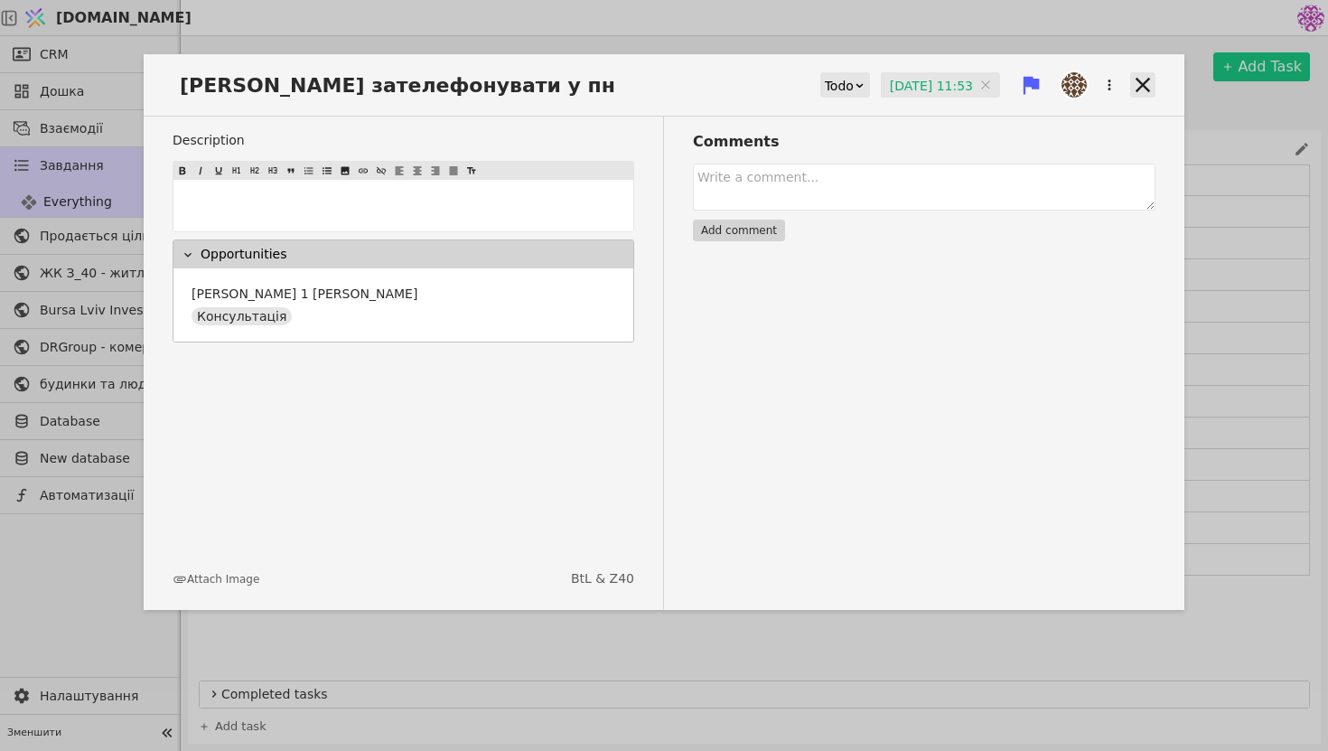
click at [1145, 85] on icon at bounding box center [1143, 84] width 25 height 25
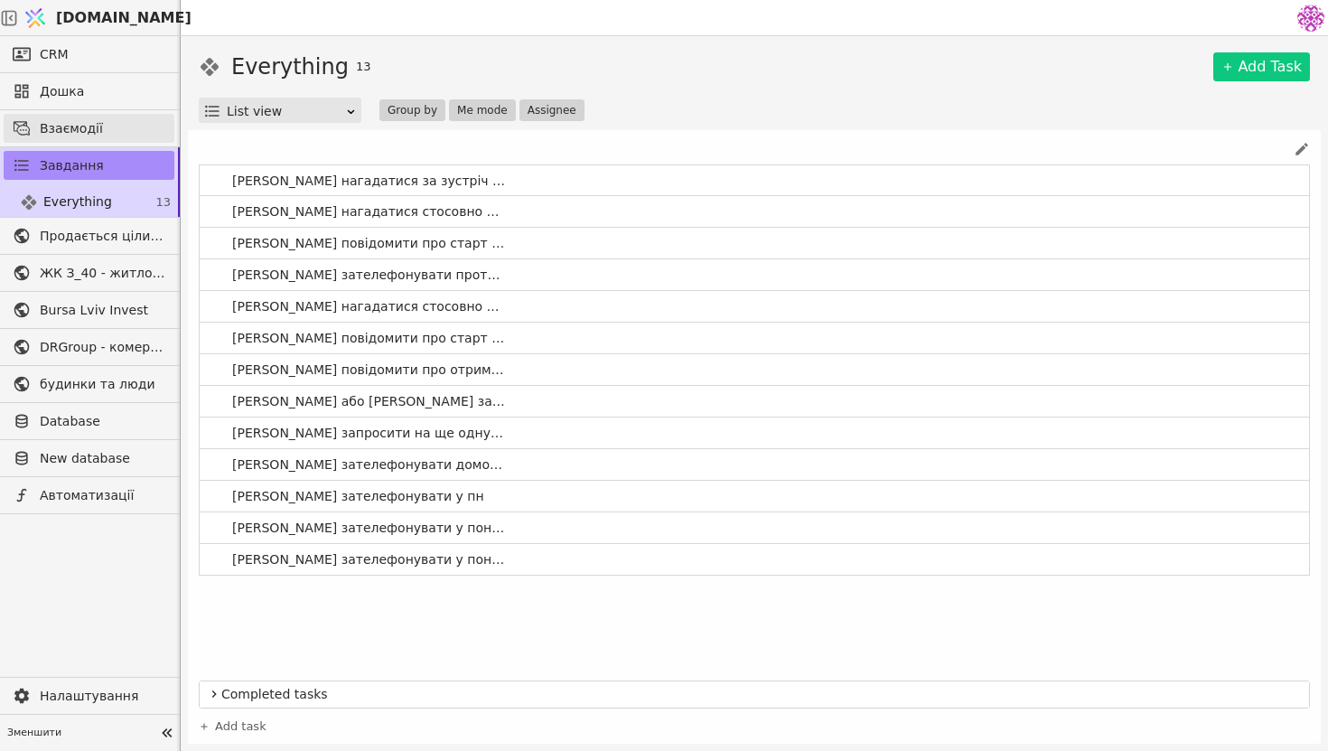
click at [79, 141] on link "Взаємодії" at bounding box center [89, 128] width 171 height 29
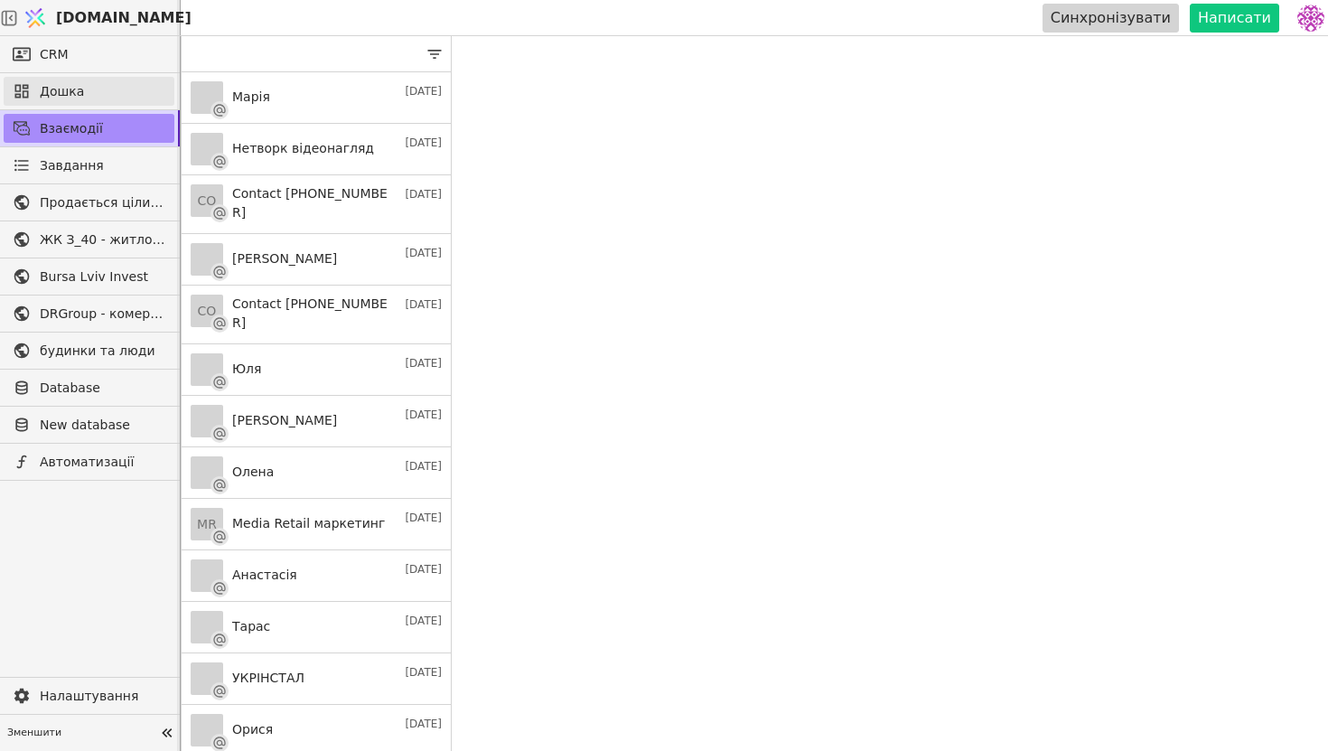
click at [99, 95] on span "Дошка" at bounding box center [103, 91] width 126 height 19
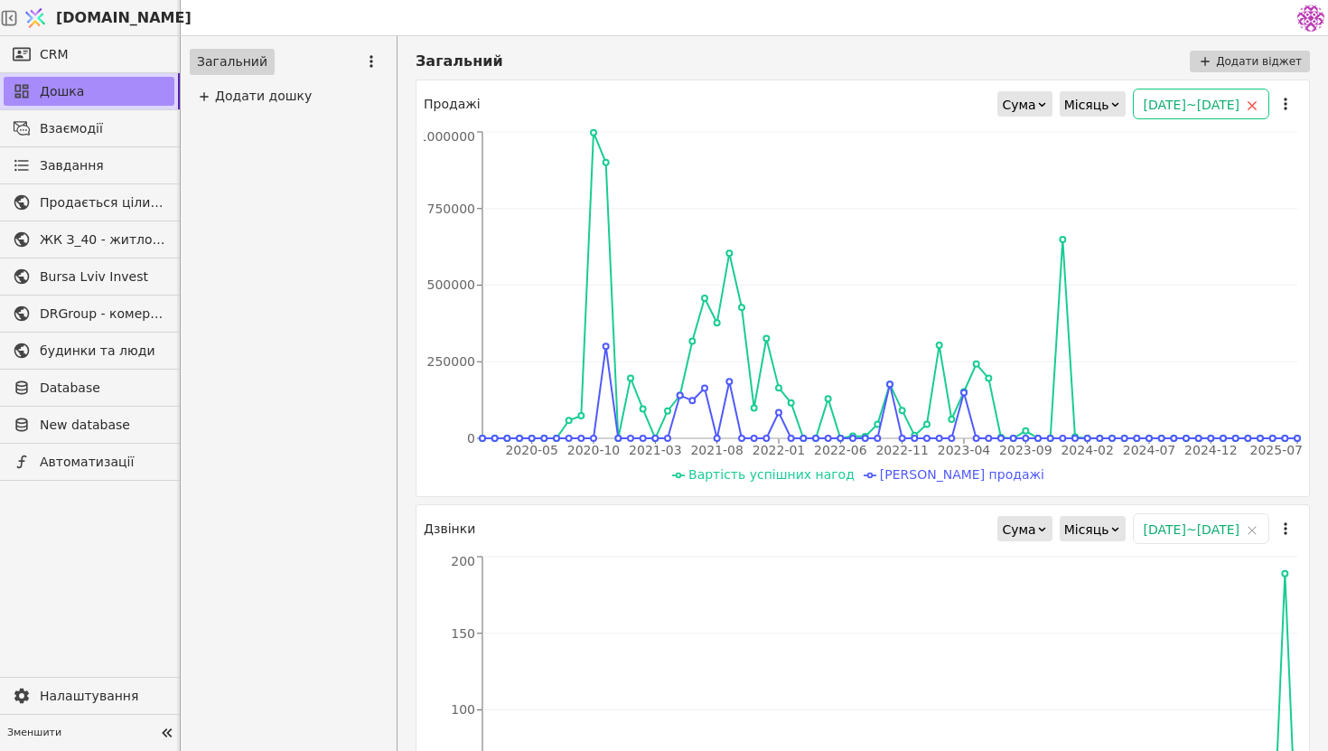
click at [1254, 106] on icon "close" at bounding box center [1252, 105] width 11 height 11
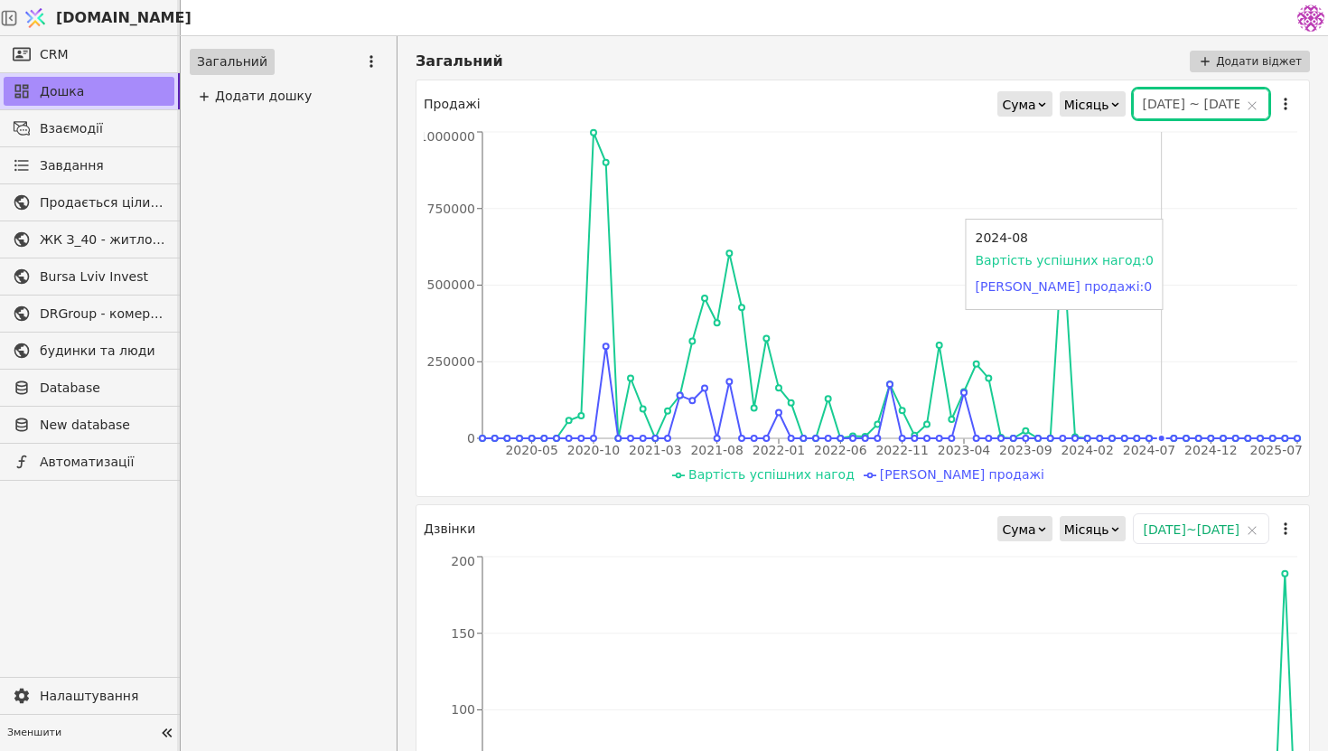
scroll to position [200, 0]
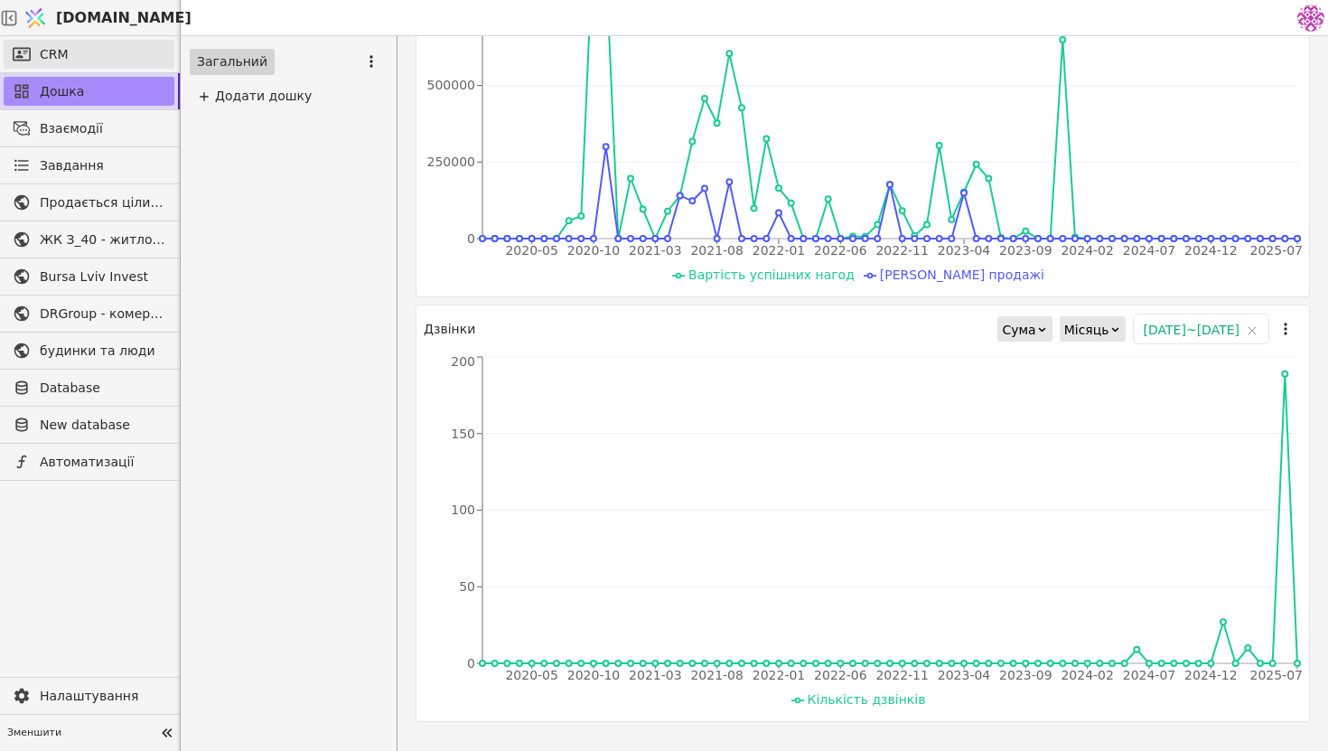
click at [104, 52] on link "CRM" at bounding box center [89, 54] width 171 height 29
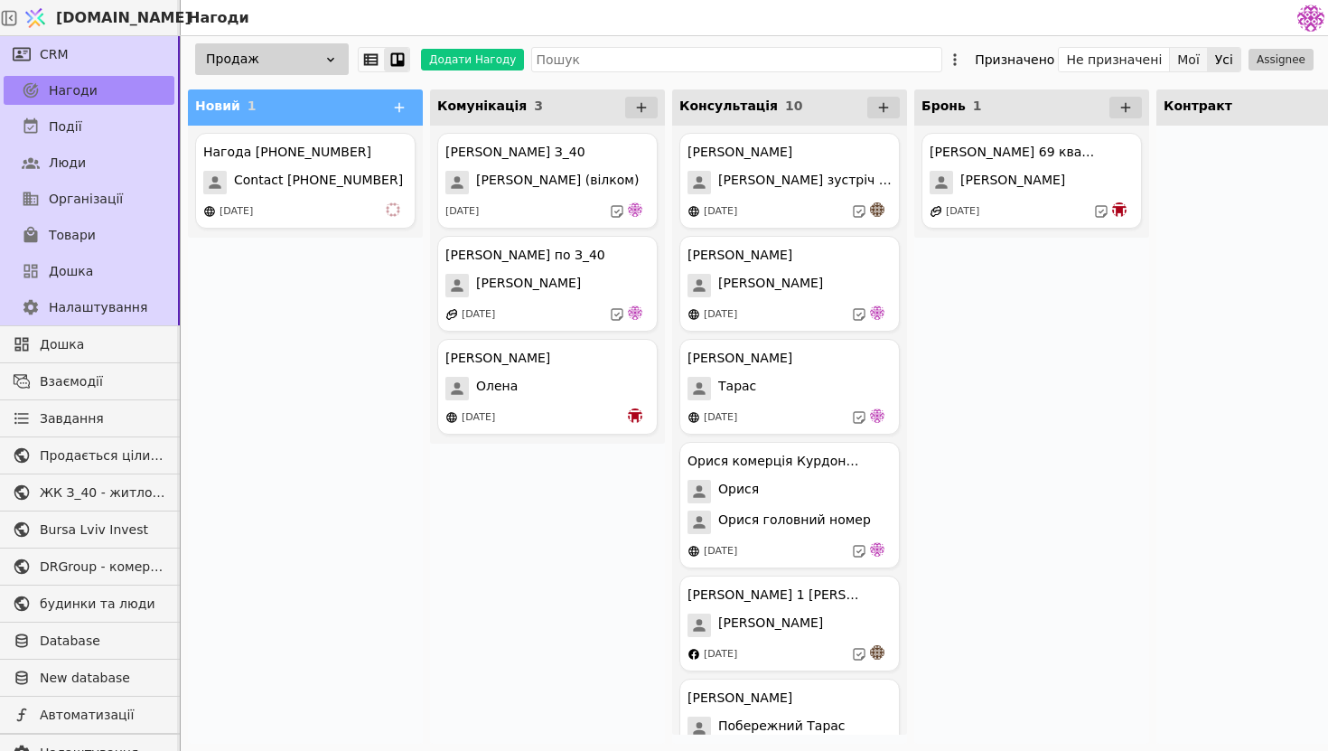
click at [1189, 63] on button "Мої" at bounding box center [1189, 59] width 38 height 25
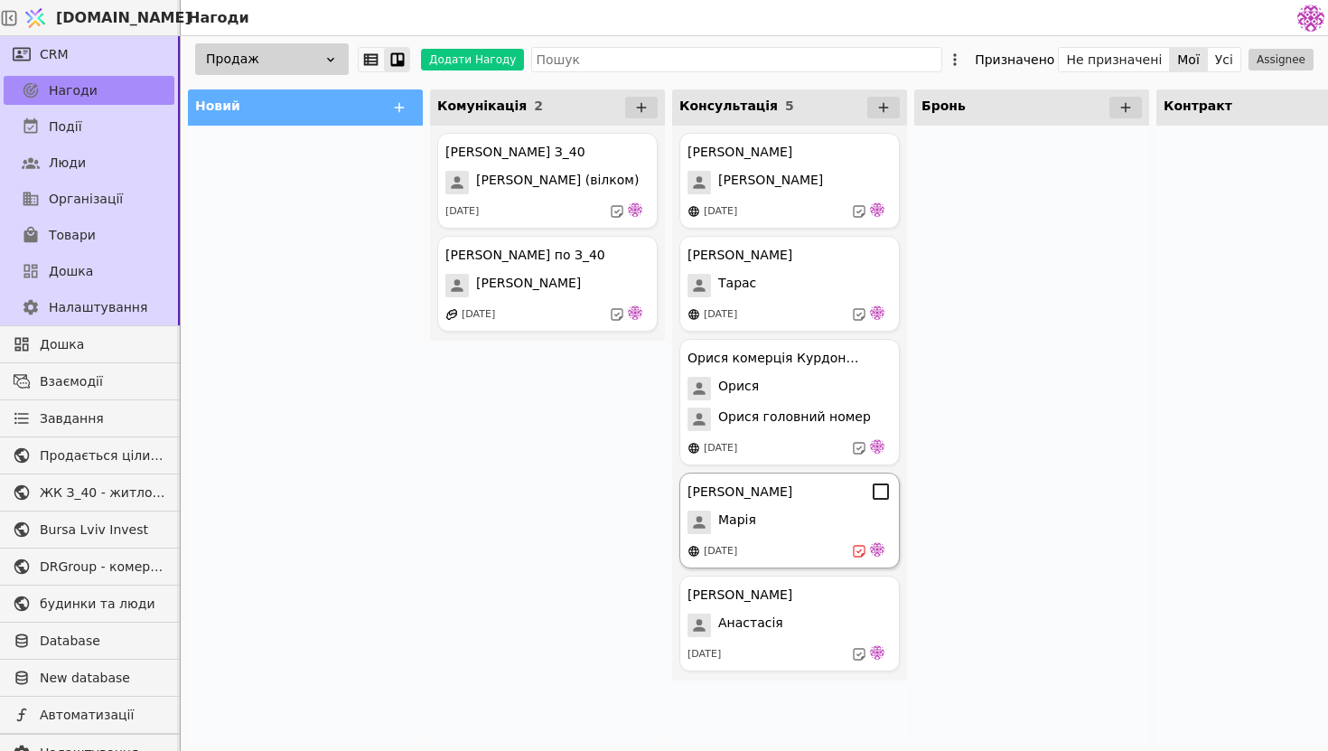
click at [810, 557] on div "[DATE]" at bounding box center [790, 551] width 204 height 18
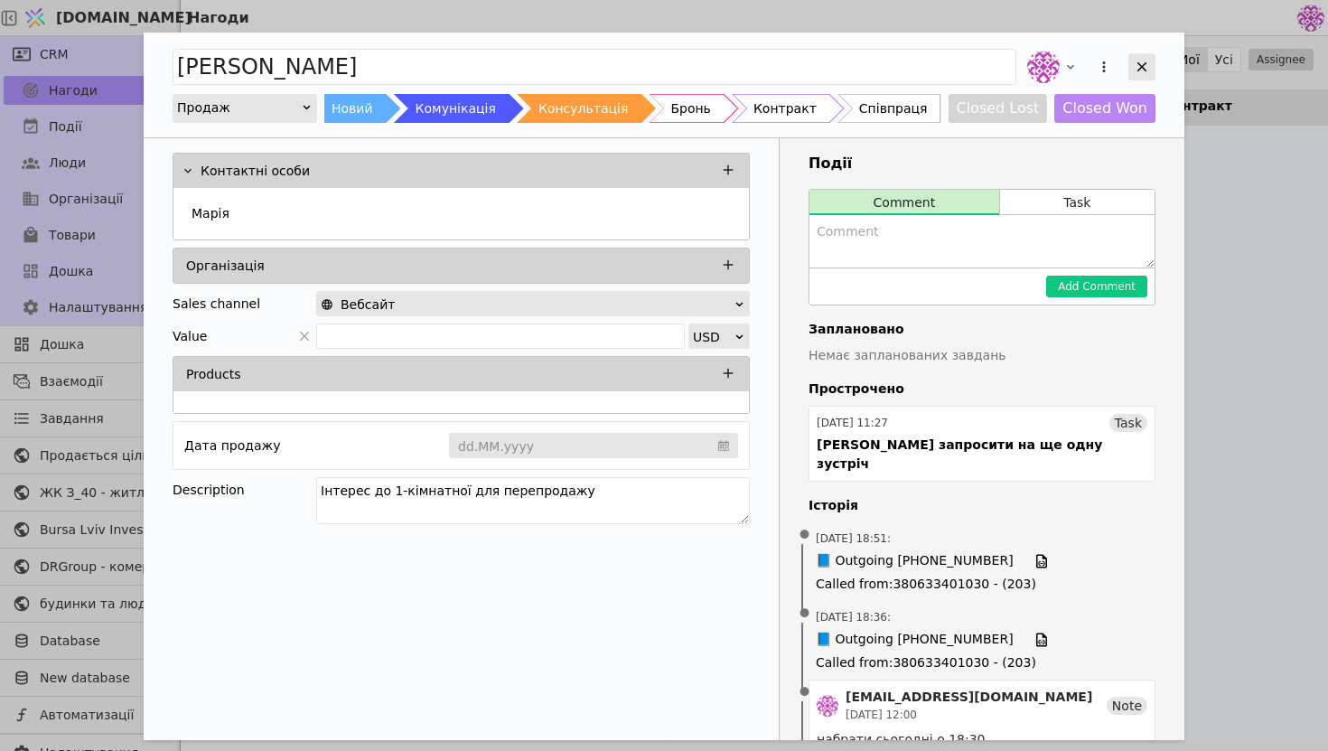
click at [1143, 62] on icon "Add Opportunity" at bounding box center [1142, 67] width 16 height 16
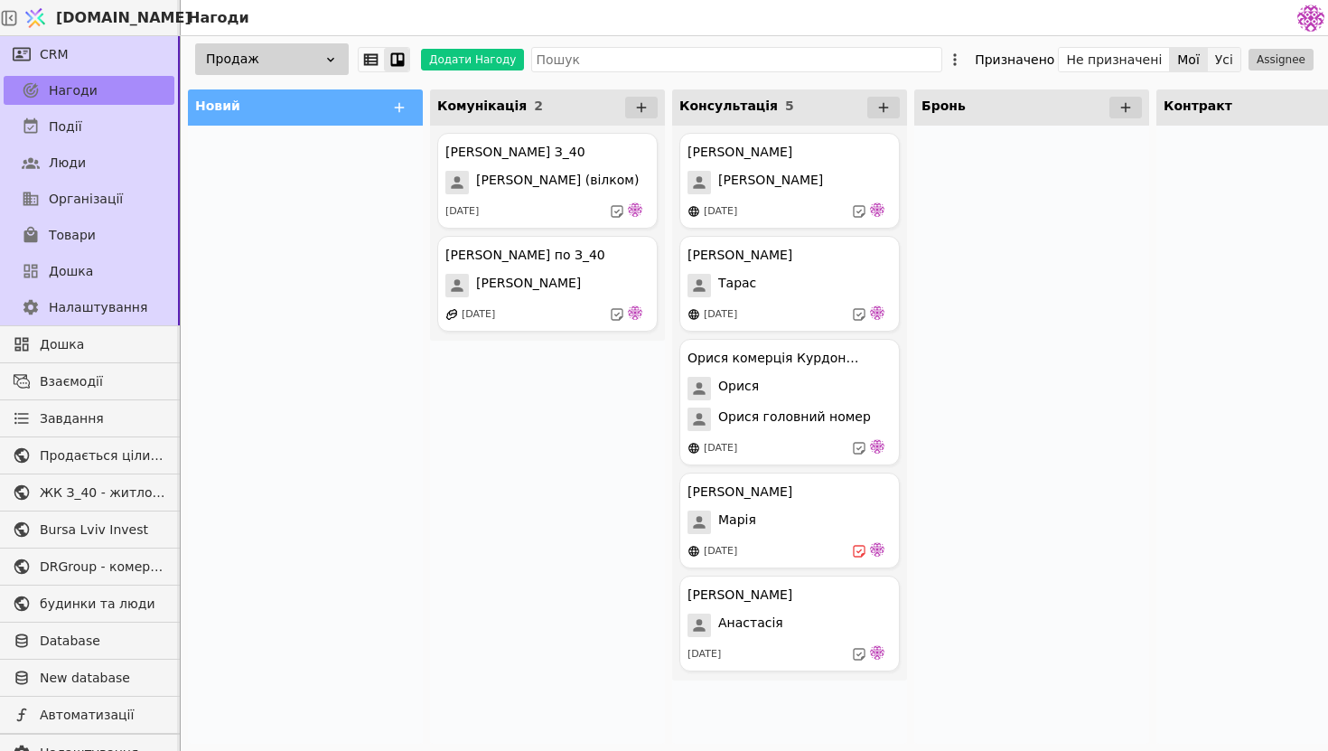
click at [1234, 63] on button "Усі" at bounding box center [1224, 59] width 33 height 25
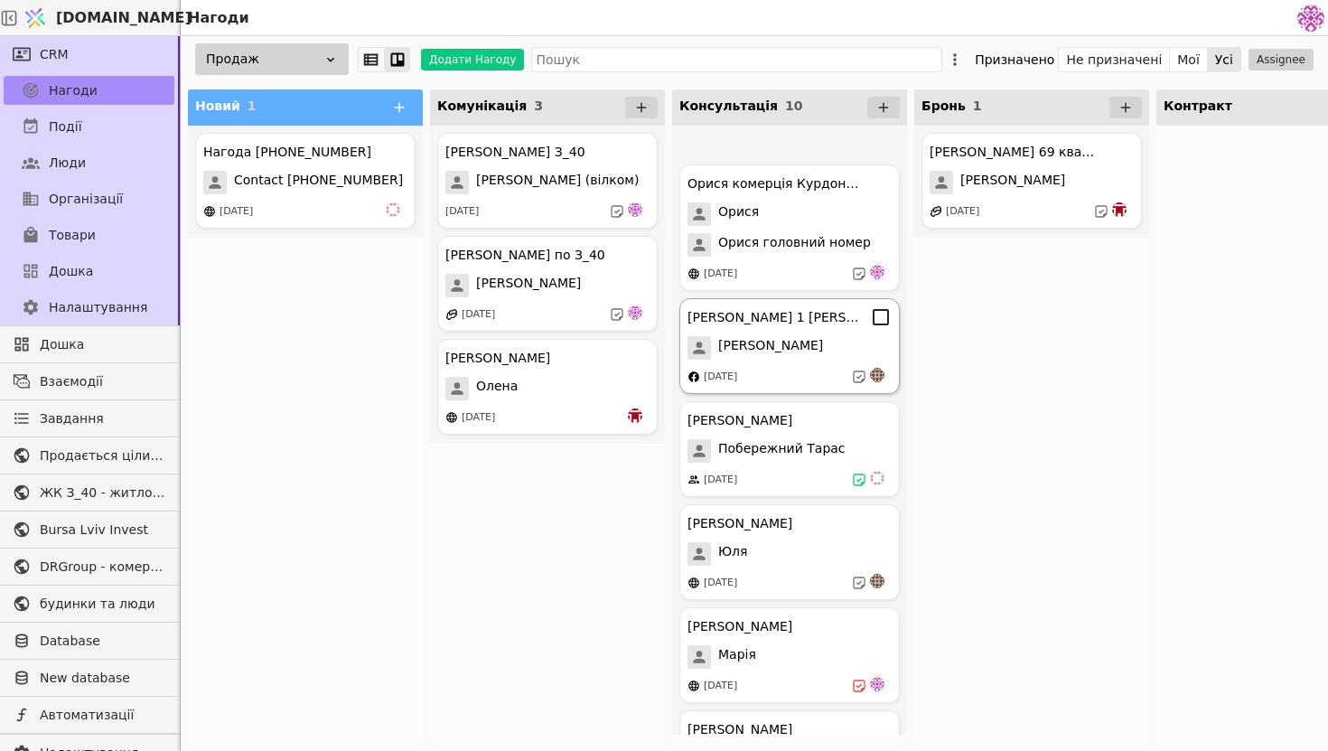
scroll to position [459, 0]
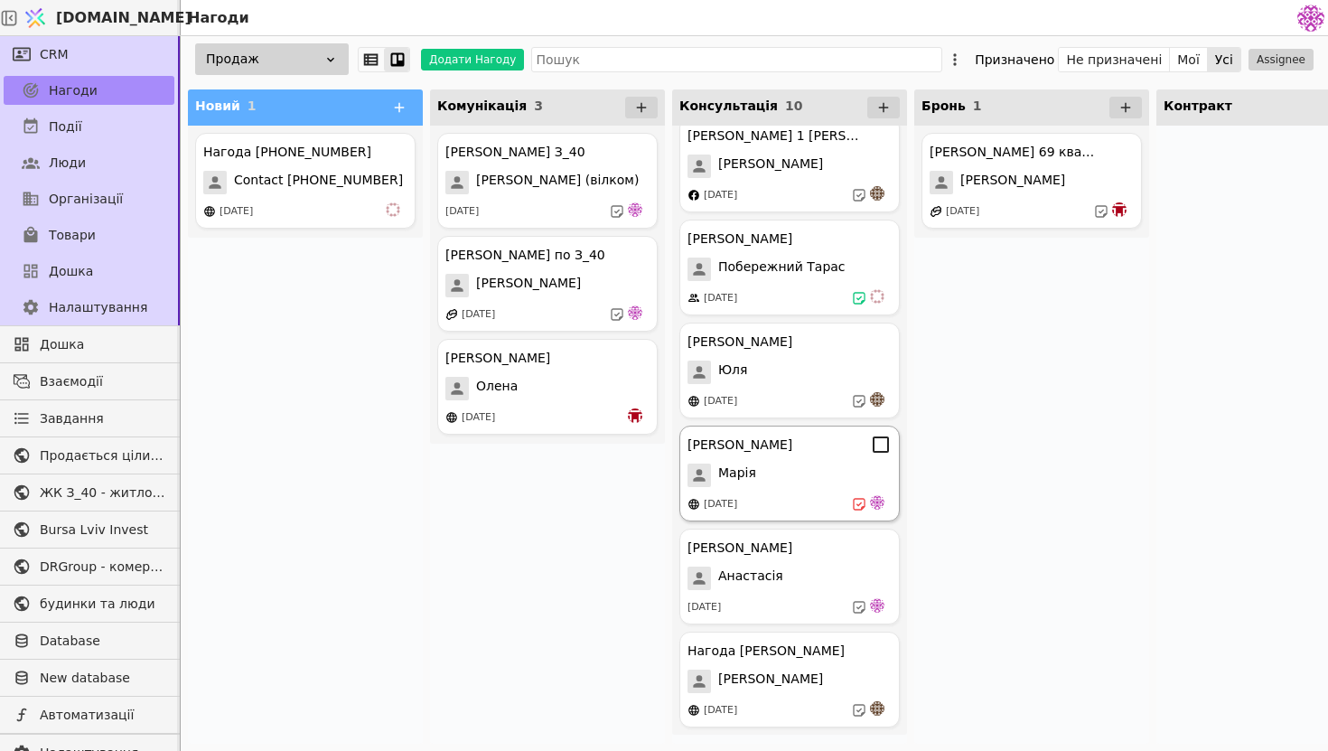
click at [807, 501] on div "[DATE]" at bounding box center [790, 504] width 204 height 18
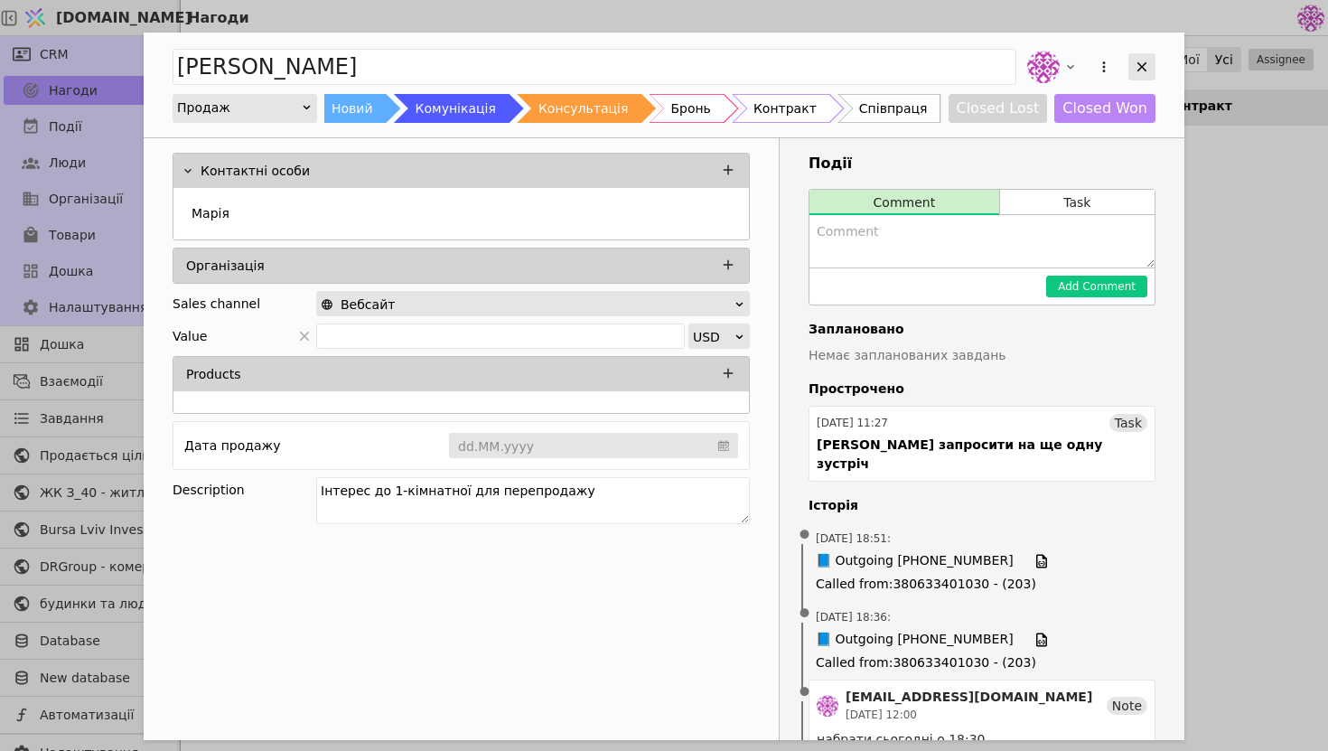
click at [1145, 58] on div "Add Opportunity" at bounding box center [1142, 66] width 27 height 27
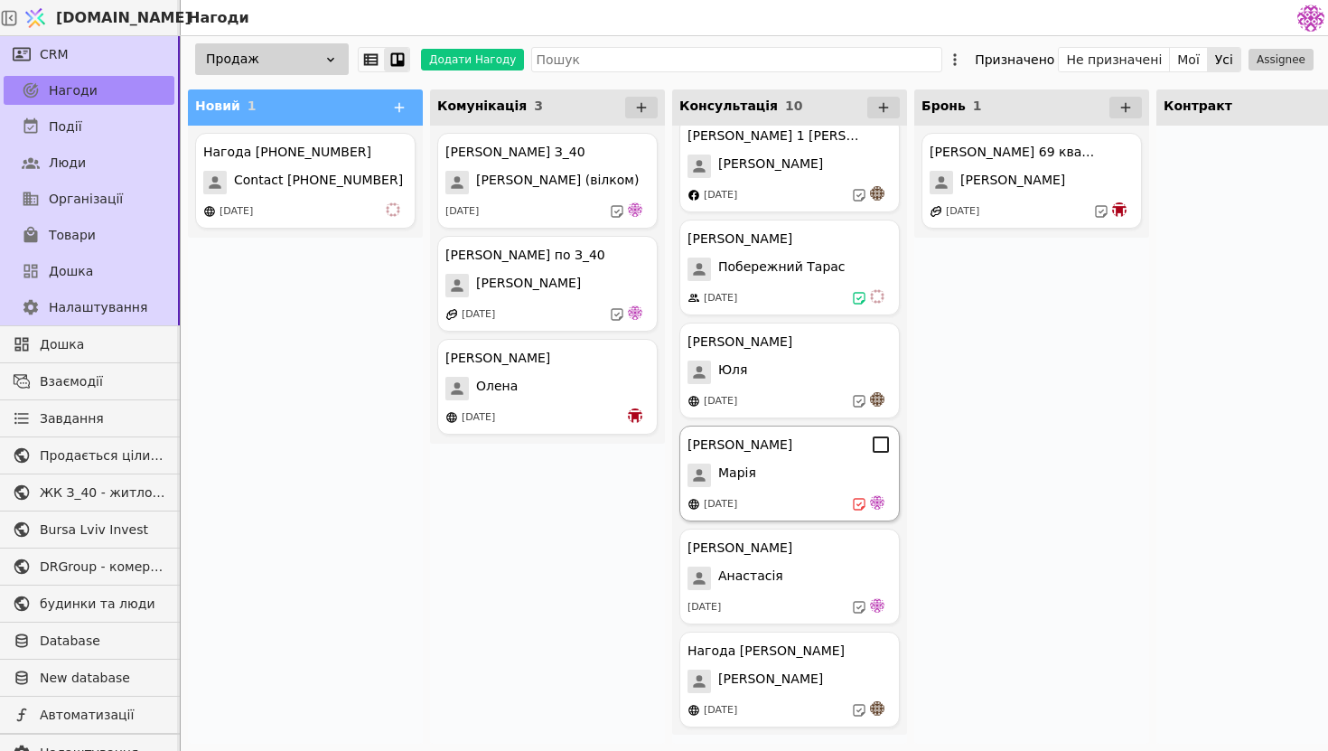
click at [784, 504] on div "[DATE]" at bounding box center [790, 504] width 204 height 18
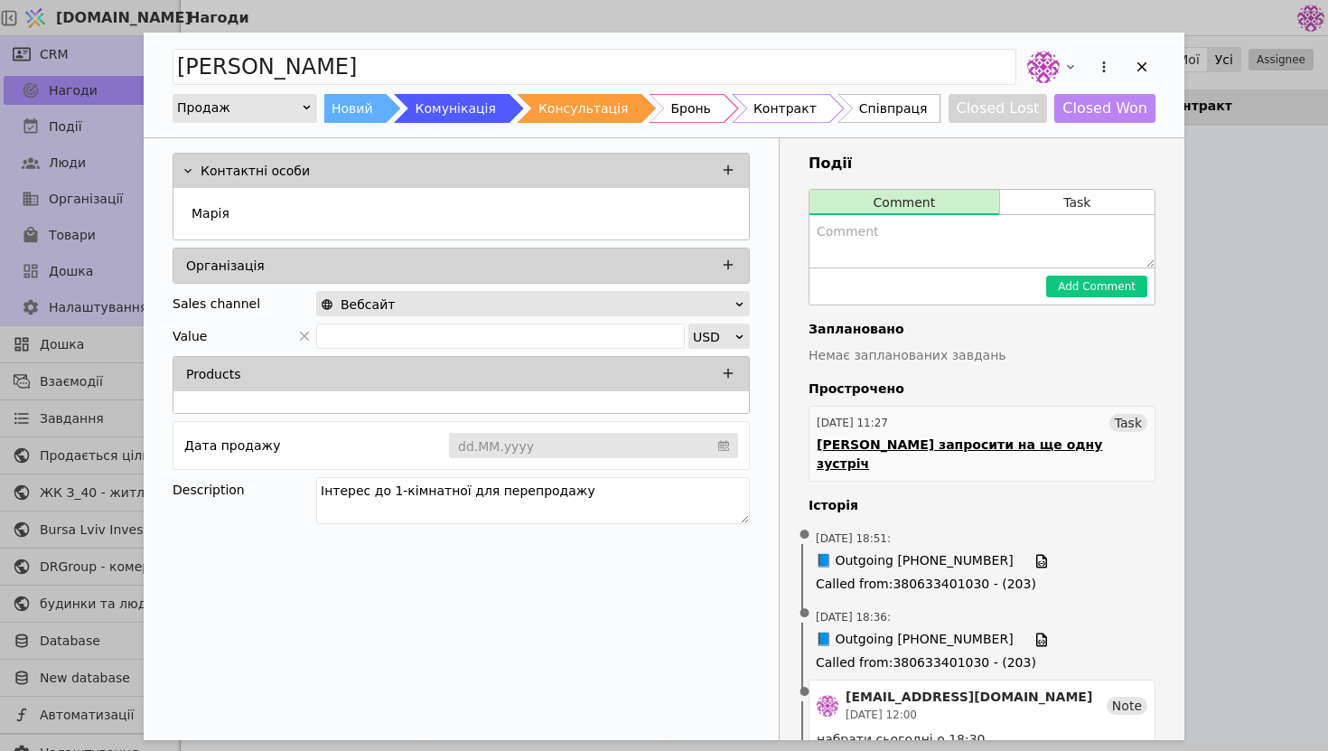
click at [998, 435] on link "[DATE] 11:27 Task [PERSON_NAME] запросити на ще одну зустріч" at bounding box center [982, 444] width 347 height 76
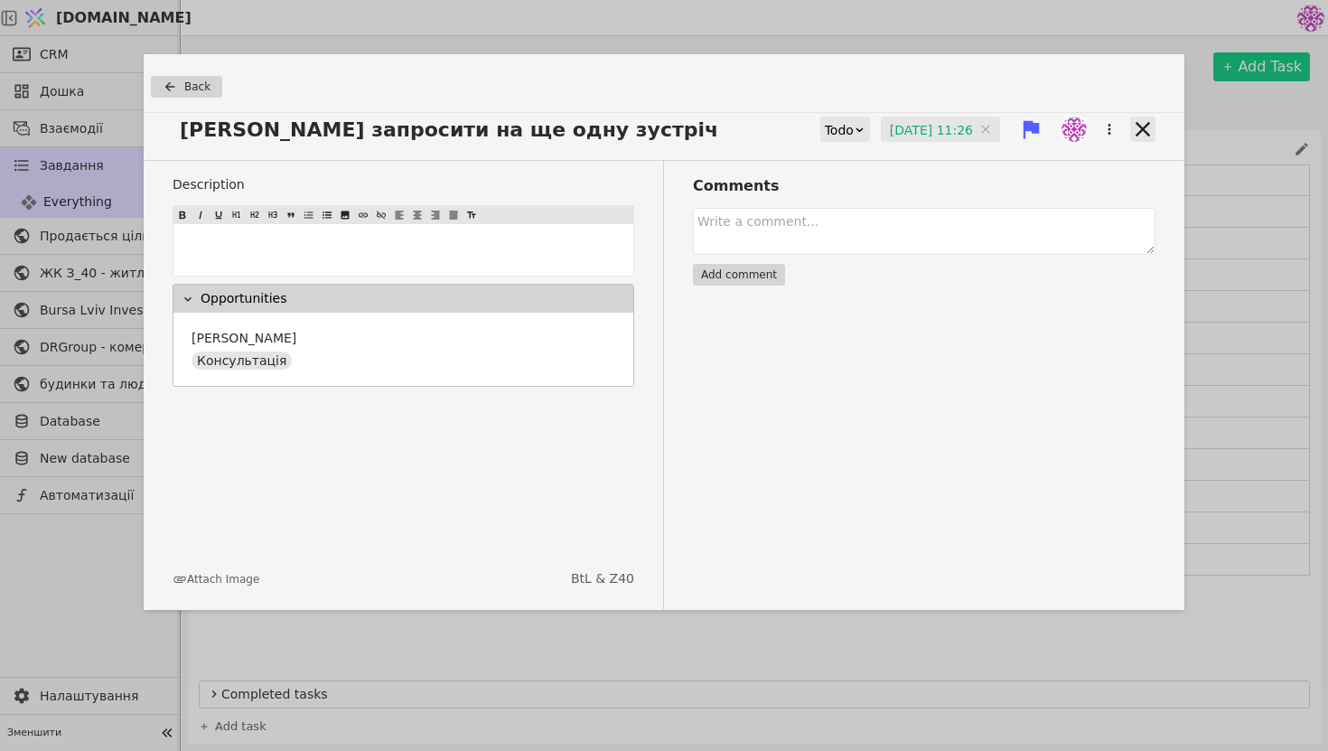
click at [1141, 136] on icon at bounding box center [1143, 129] width 25 height 25
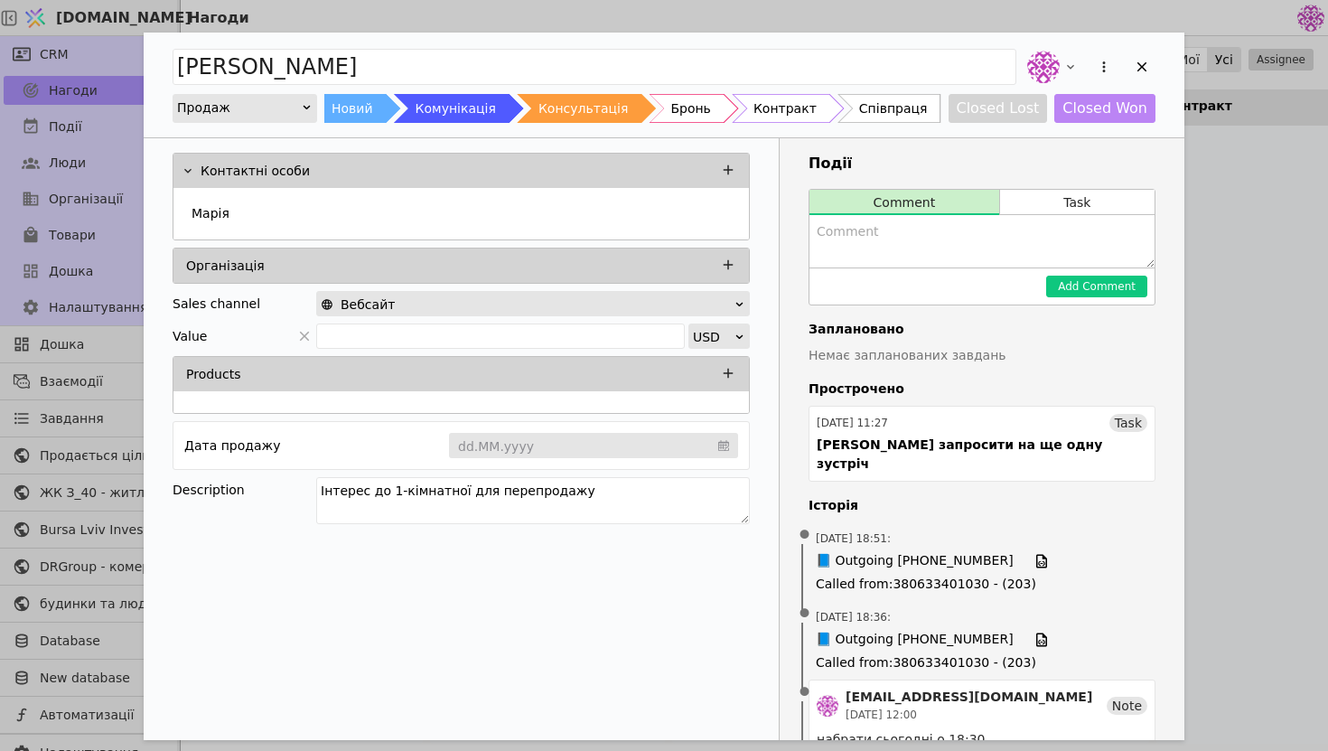
click at [947, 221] on textarea "Add Opportunity" at bounding box center [982, 241] width 345 height 52
click at [941, 235] on textarea "Вчора не вийшло завязатися через відсутність часу у клієнта" at bounding box center [982, 241] width 345 height 52
type textarea "Вчора не вийшло звязатися через відсутність часу у клієнта"
click at [1105, 291] on button "Add Comment" at bounding box center [1096, 287] width 101 height 22
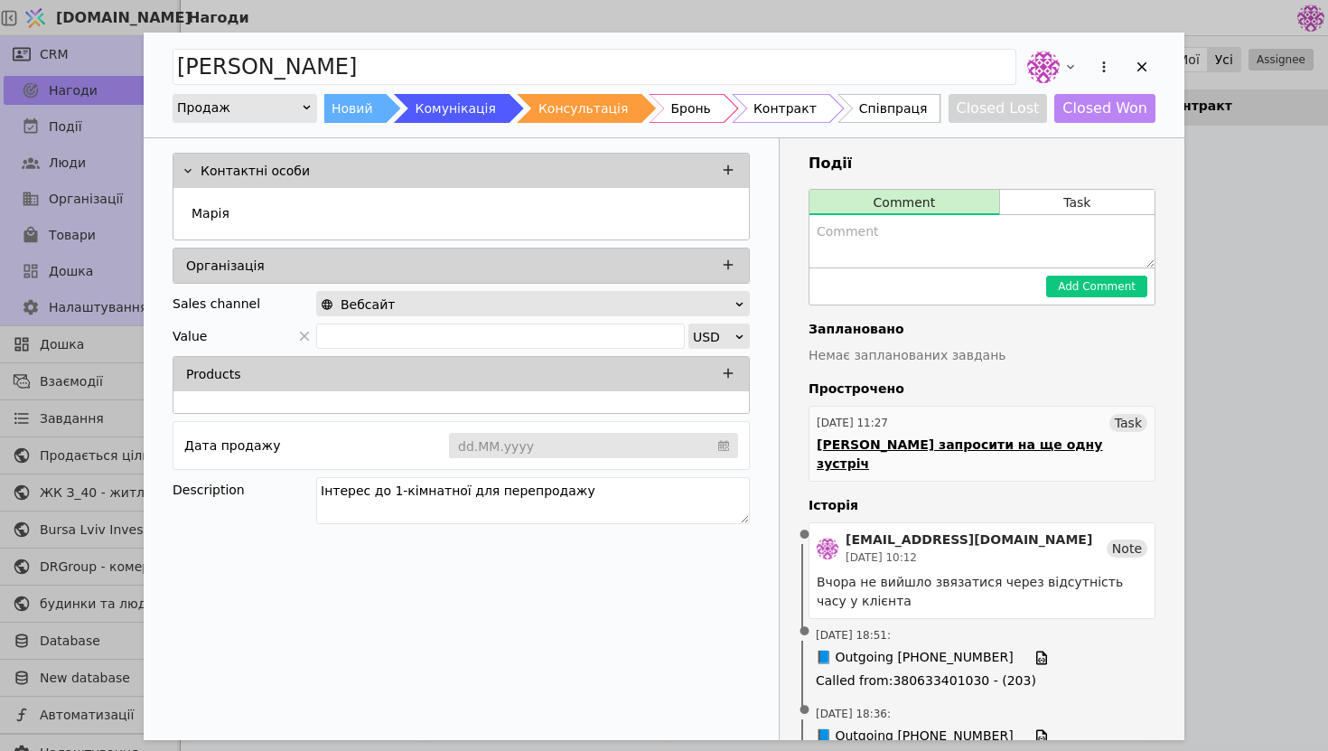
click at [1051, 421] on div "[DATE] 11:27 Task" at bounding box center [982, 423] width 331 height 18
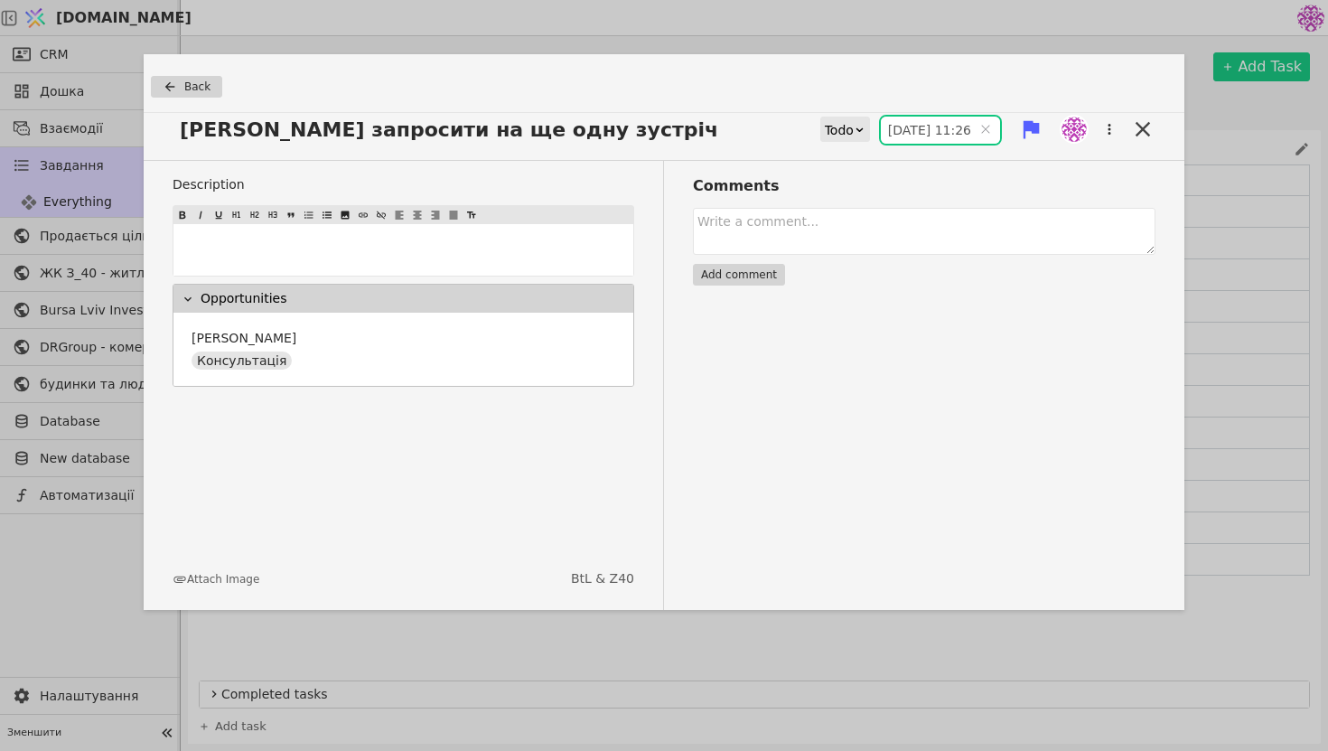
click at [885, 132] on input "[DATE] 11:26" at bounding box center [940, 130] width 119 height 27
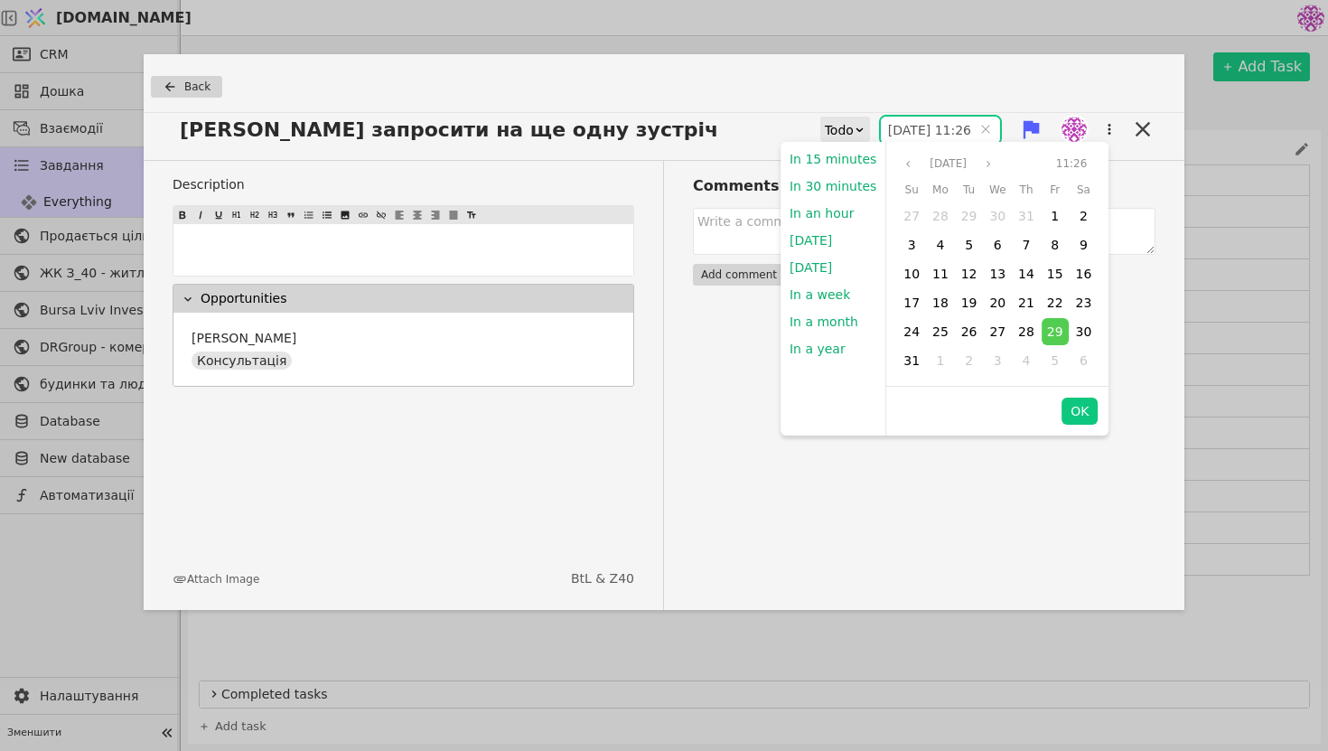
click at [822, 539] on div "Comments Add comment" at bounding box center [910, 385] width 492 height 449
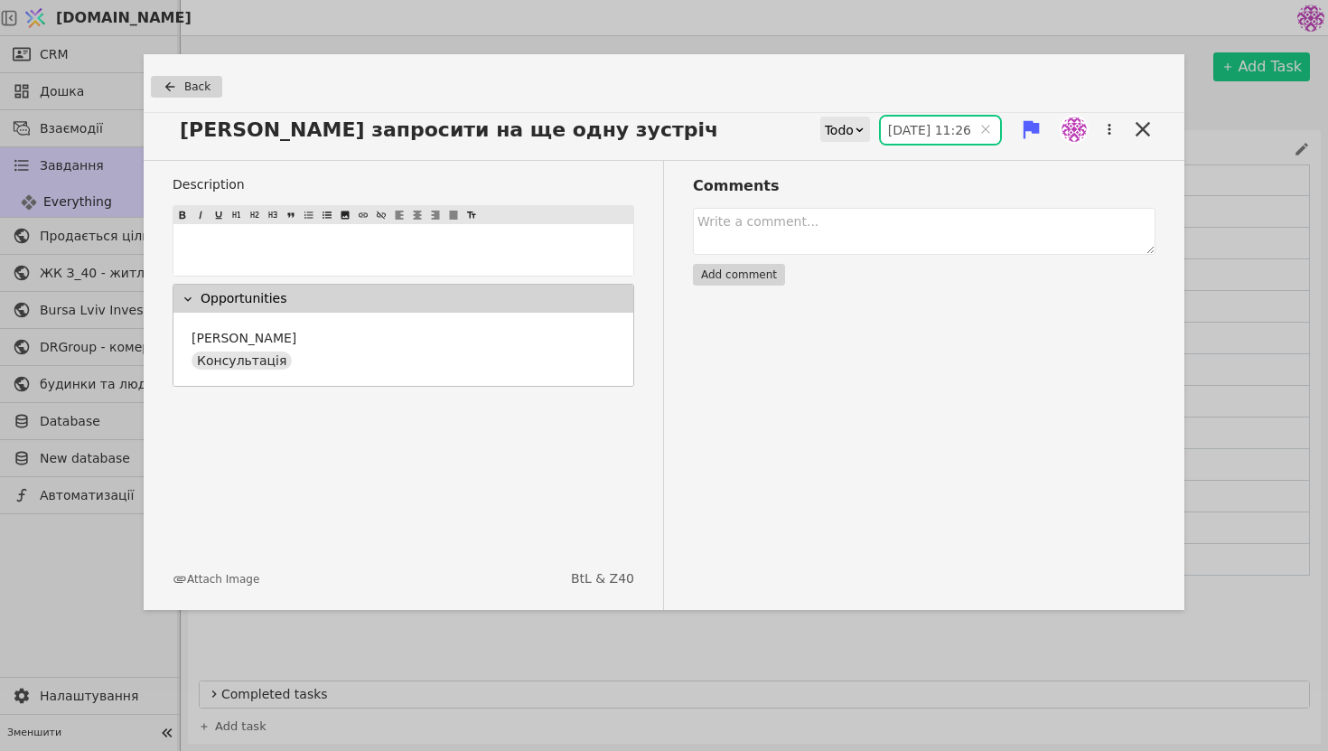
click at [932, 140] on input "[DATE] 11:26" at bounding box center [940, 130] width 119 height 27
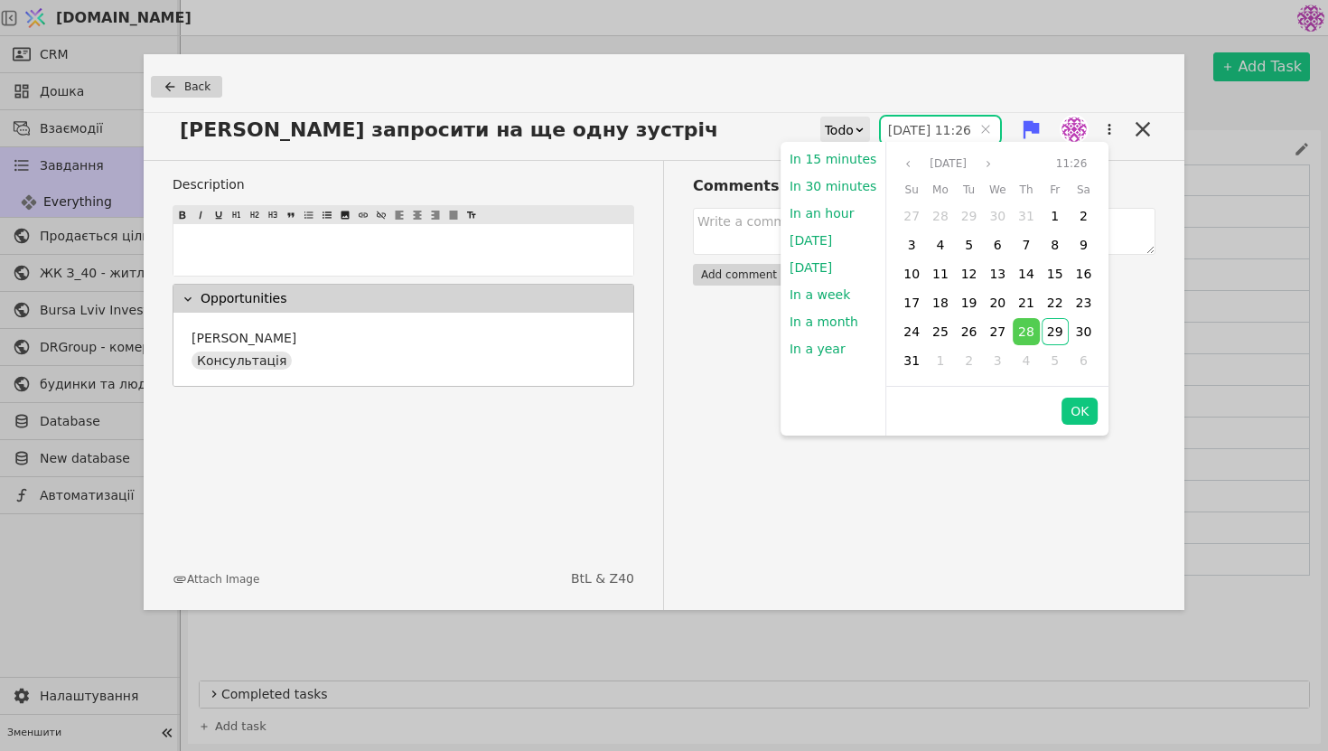
click at [883, 131] on input "[DATE] 11:26" at bounding box center [940, 130] width 119 height 27
type input "[DATE] 11:26"
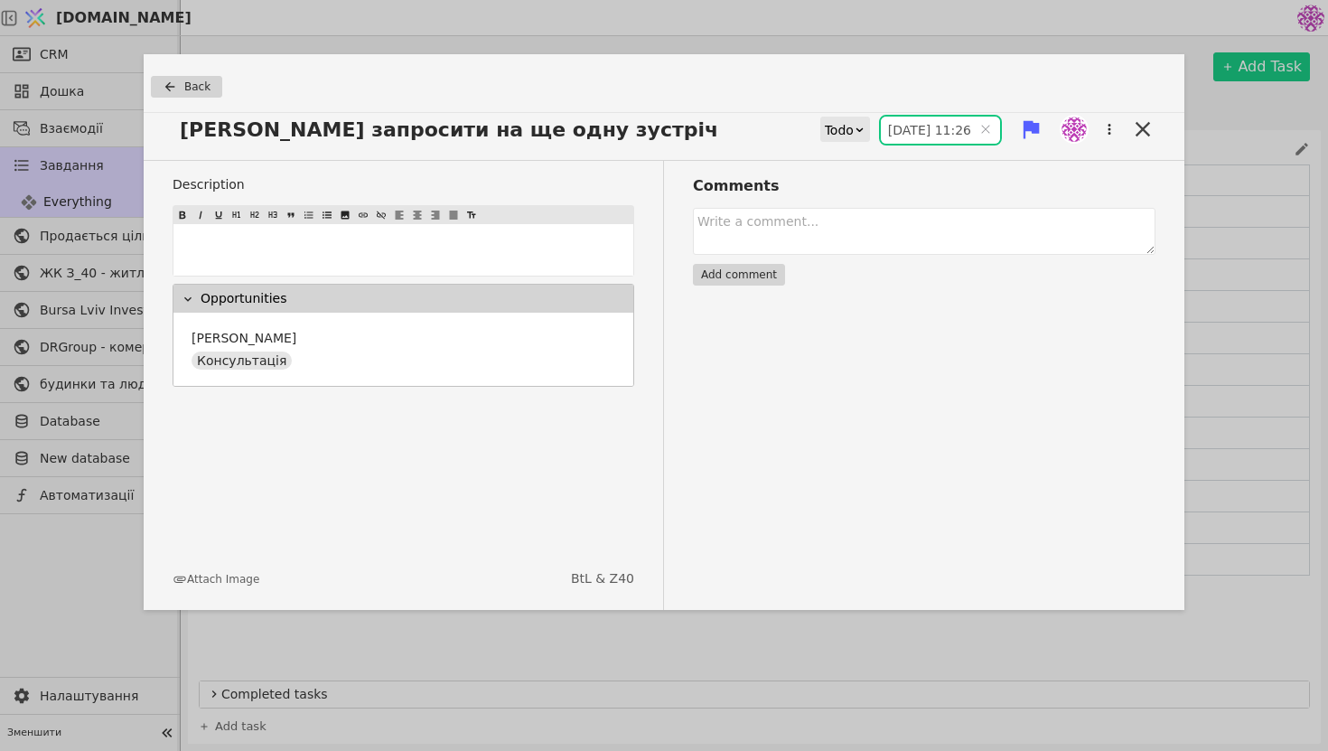
click at [1082, 406] on body "[DOMAIN_NAME] CRM Дошка Взаємодії Завдання Everything 13 Продається цілий будин…" at bounding box center [664, 375] width 1328 height 751
click at [1144, 129] on icon at bounding box center [1143, 129] width 25 height 25
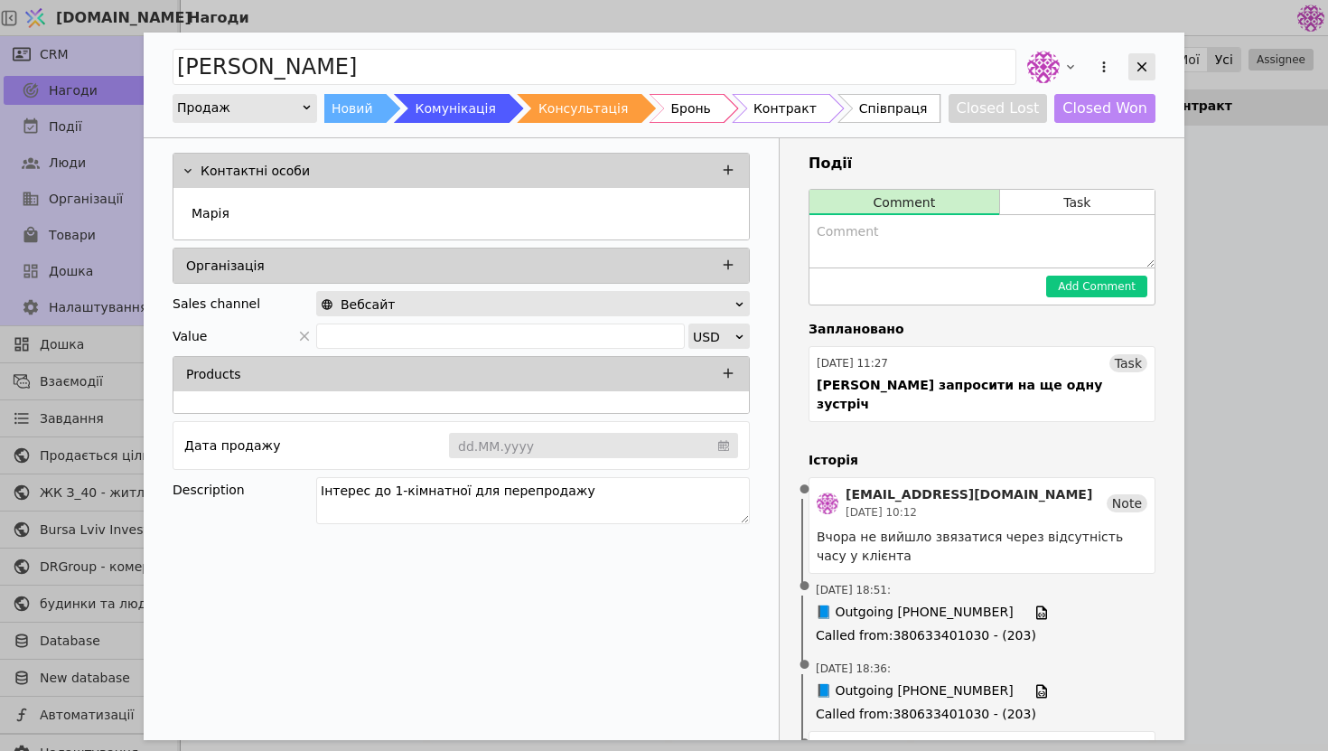
click at [1150, 62] on icon "Add Opportunity" at bounding box center [1142, 67] width 16 height 16
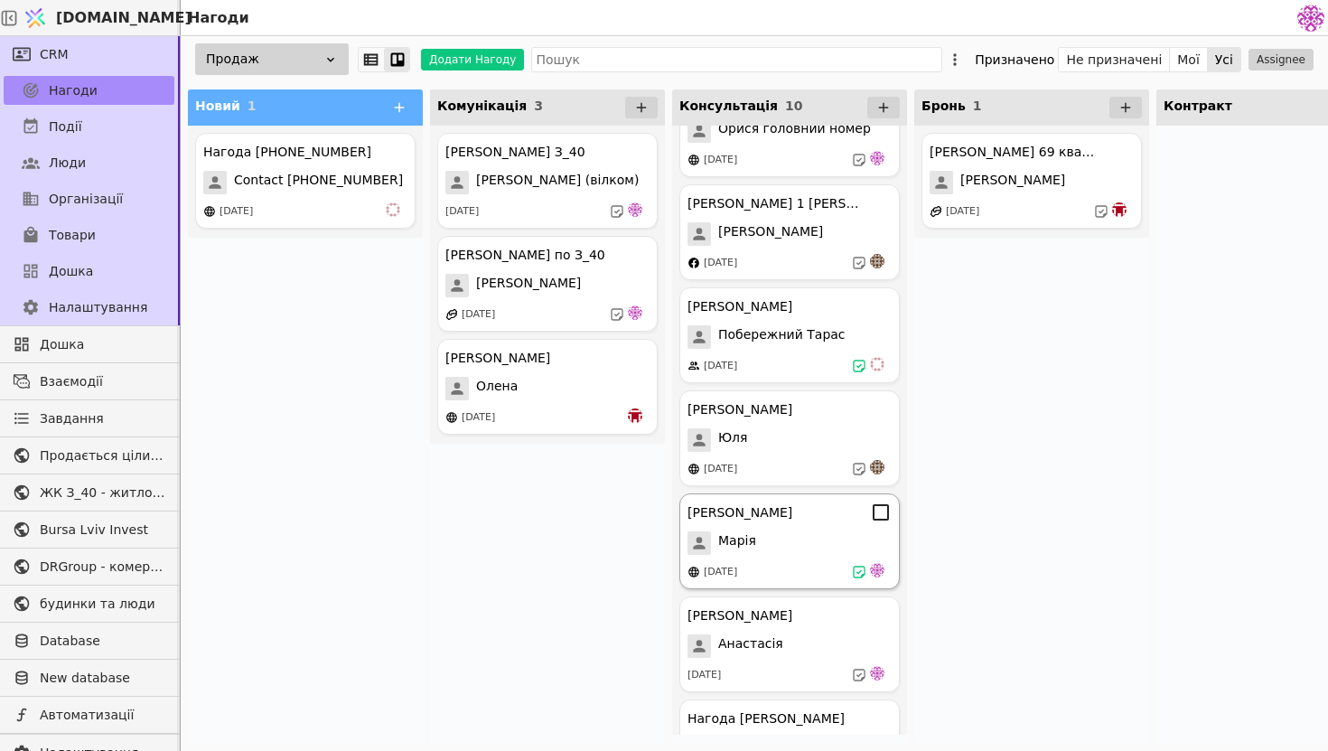
scroll to position [459, 0]
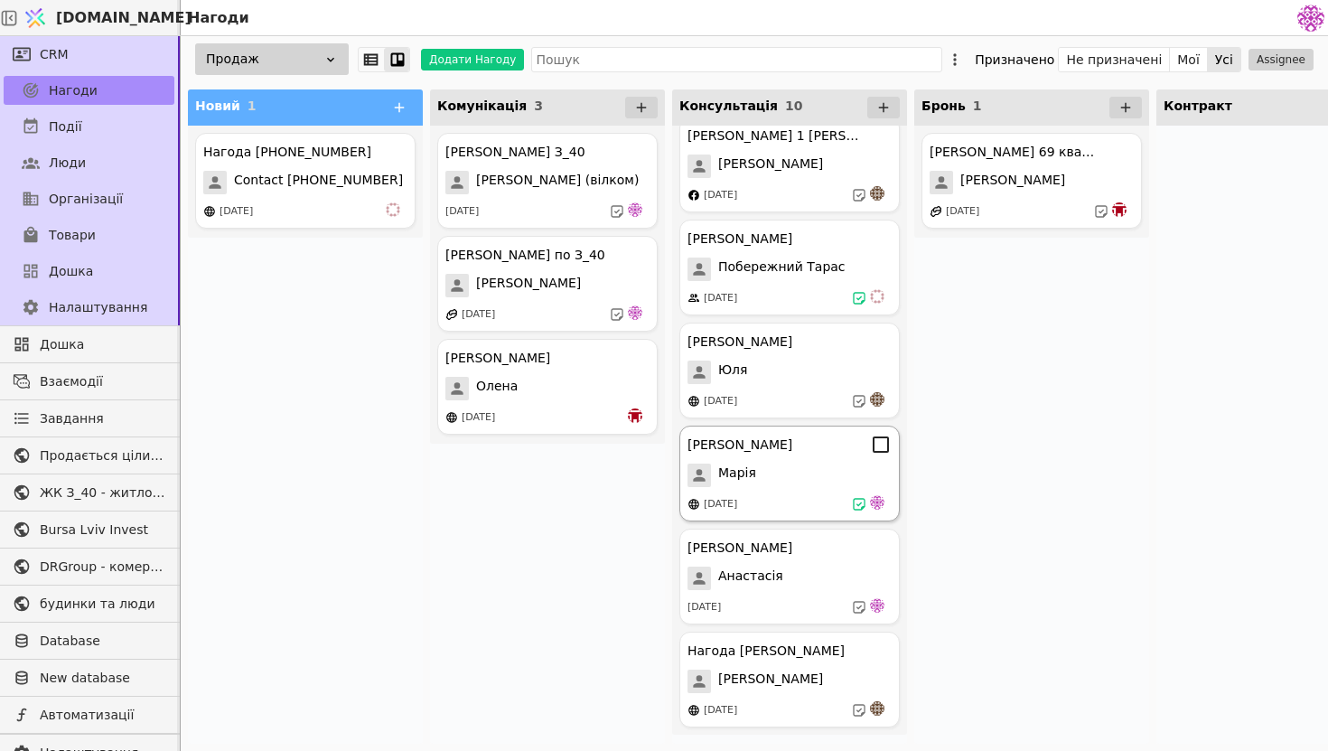
click at [782, 502] on div "[DATE]" at bounding box center [790, 504] width 204 height 18
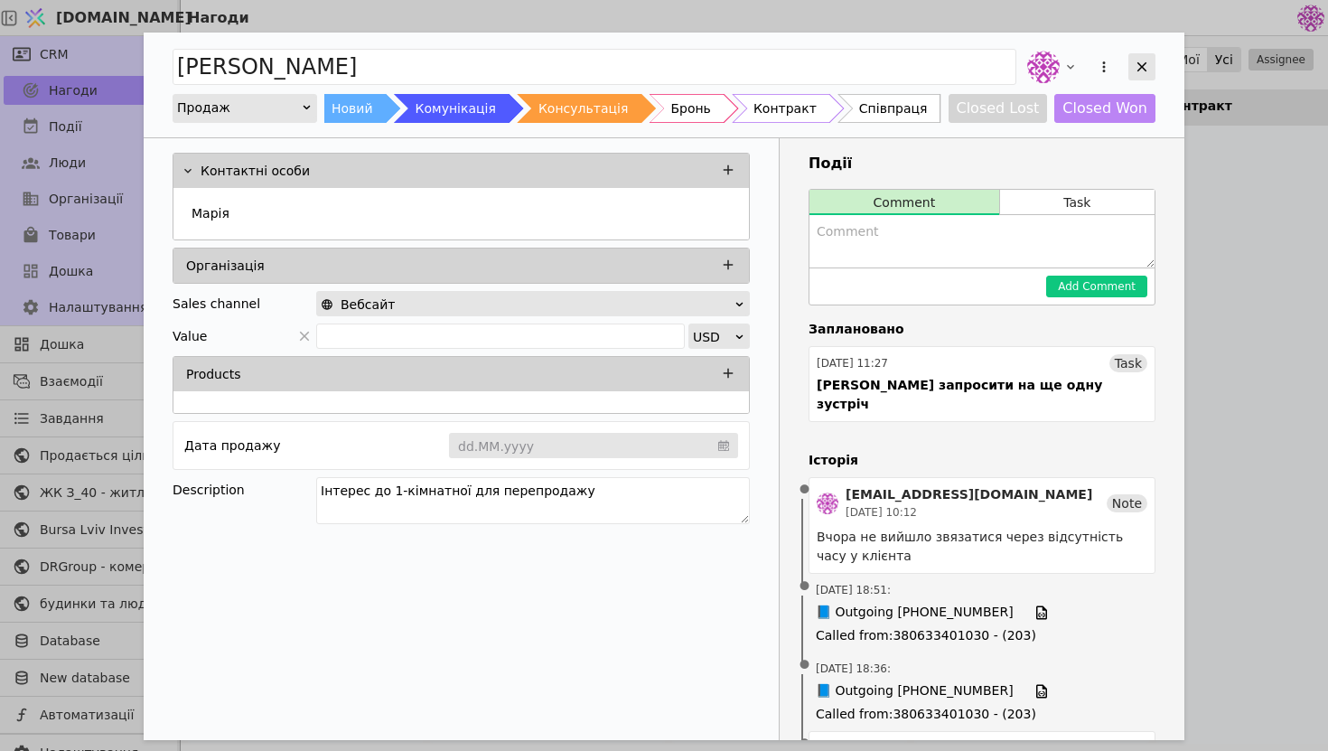
click at [1138, 65] on icon "Add Opportunity" at bounding box center [1142, 67] width 16 height 16
